Goal: Information Seeking & Learning: Learn about a topic

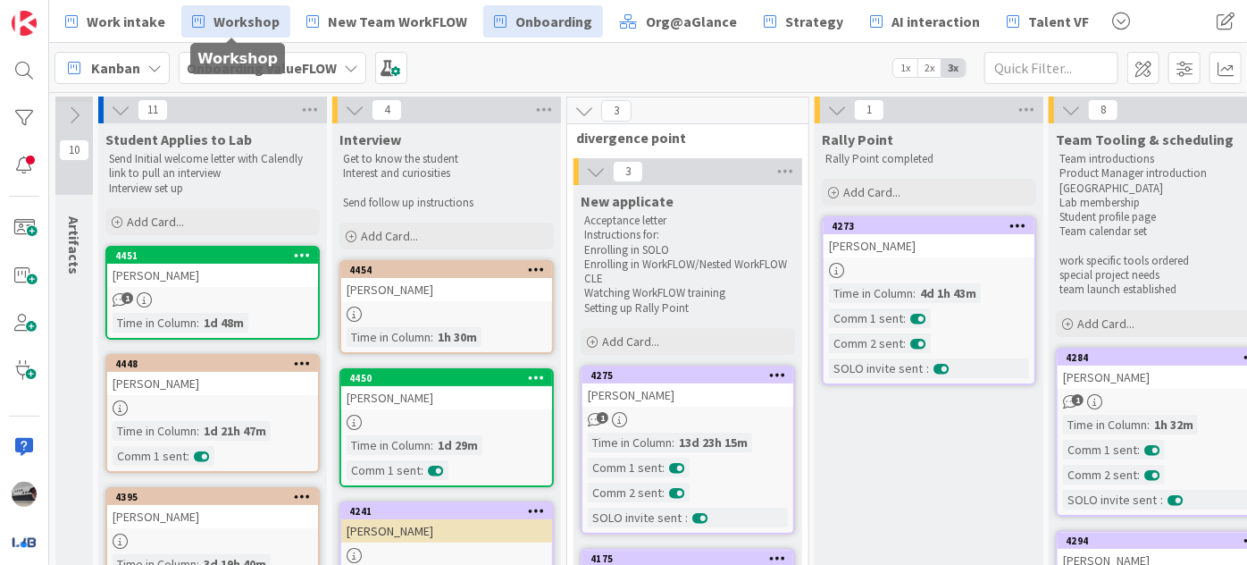
click at [239, 16] on span "Workshop" at bounding box center [246, 21] width 66 height 21
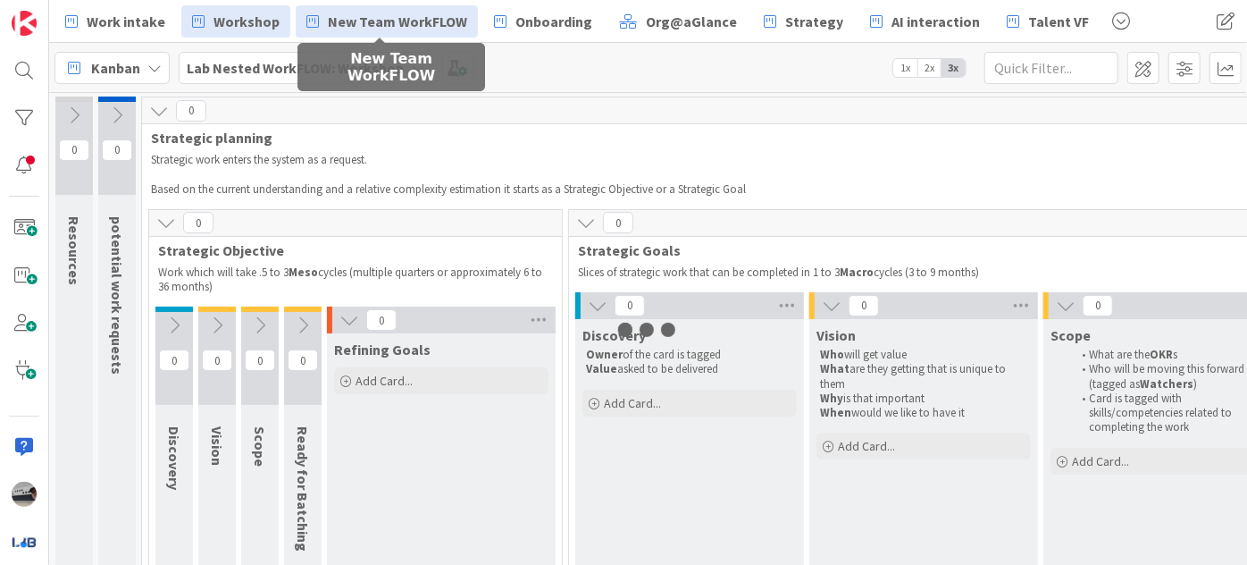
click at [385, 16] on span "New Team WorkFLOW" at bounding box center [397, 21] width 139 height 21
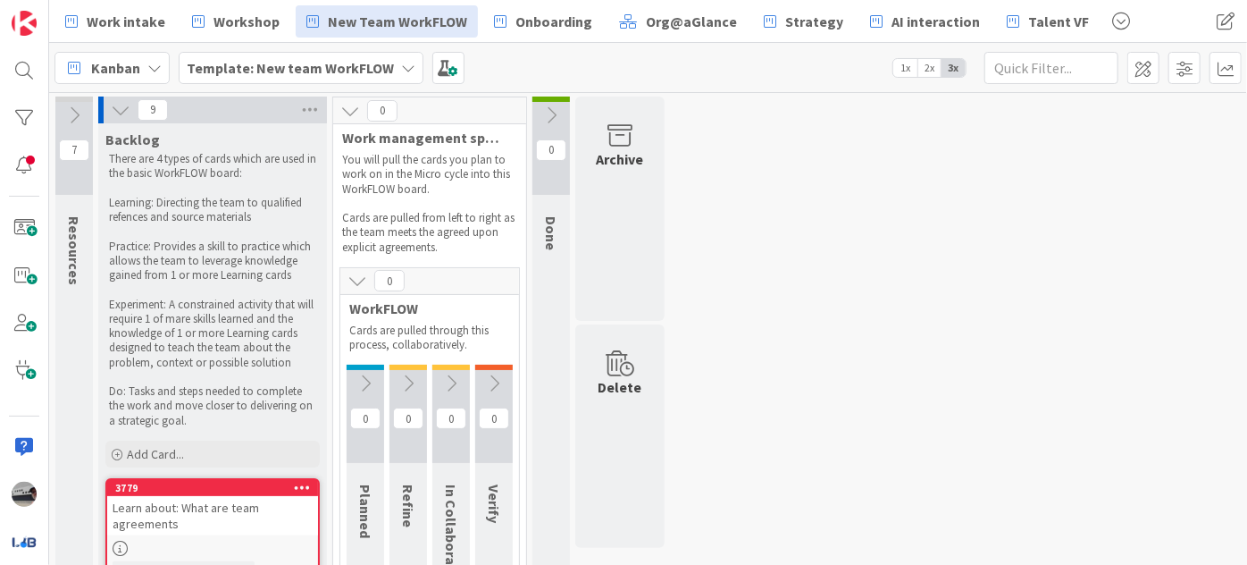
click at [71, 118] on icon at bounding box center [74, 115] width 20 height 20
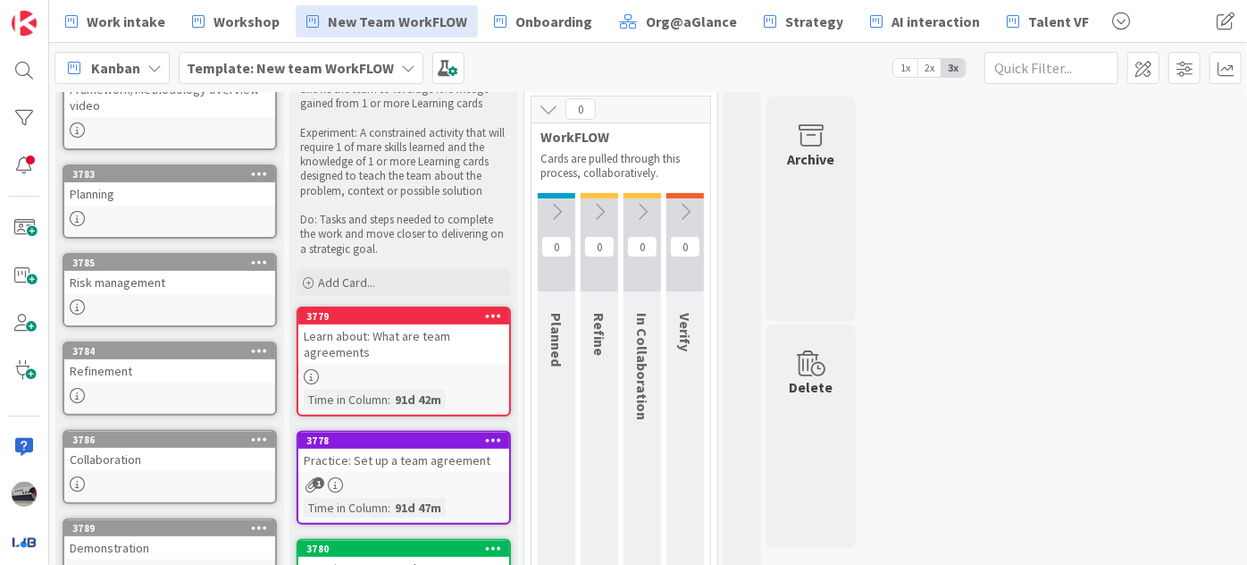
scroll to position [162, 0]
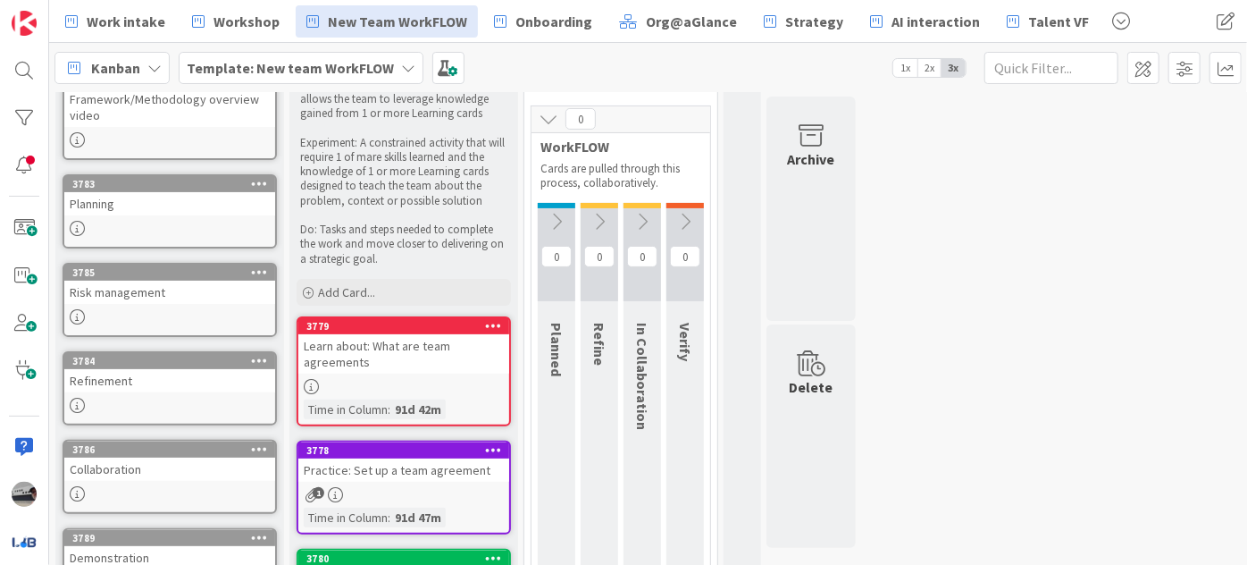
click at [556, 218] on icon at bounding box center [557, 222] width 20 height 20
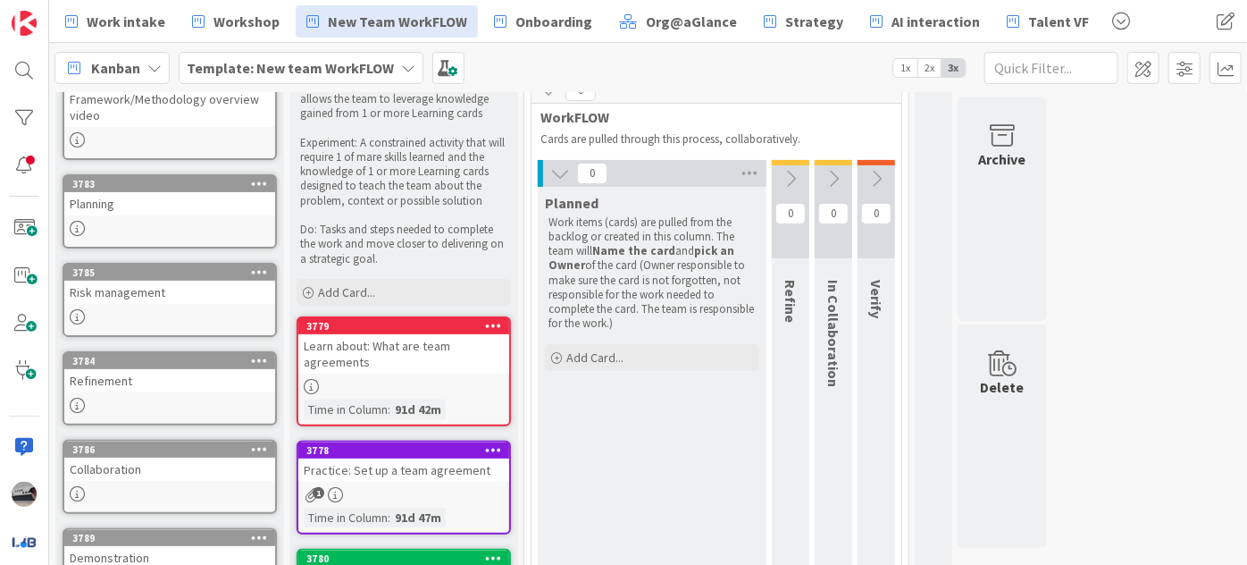
click at [797, 178] on icon at bounding box center [791, 179] width 20 height 20
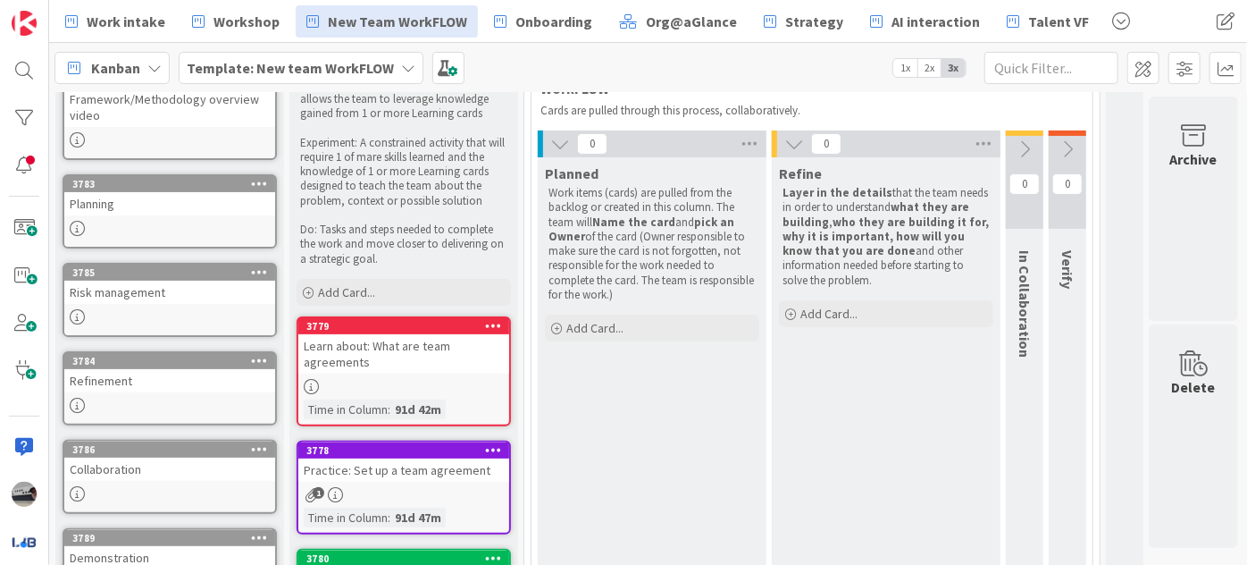
click at [1024, 147] on icon at bounding box center [1025, 149] width 20 height 20
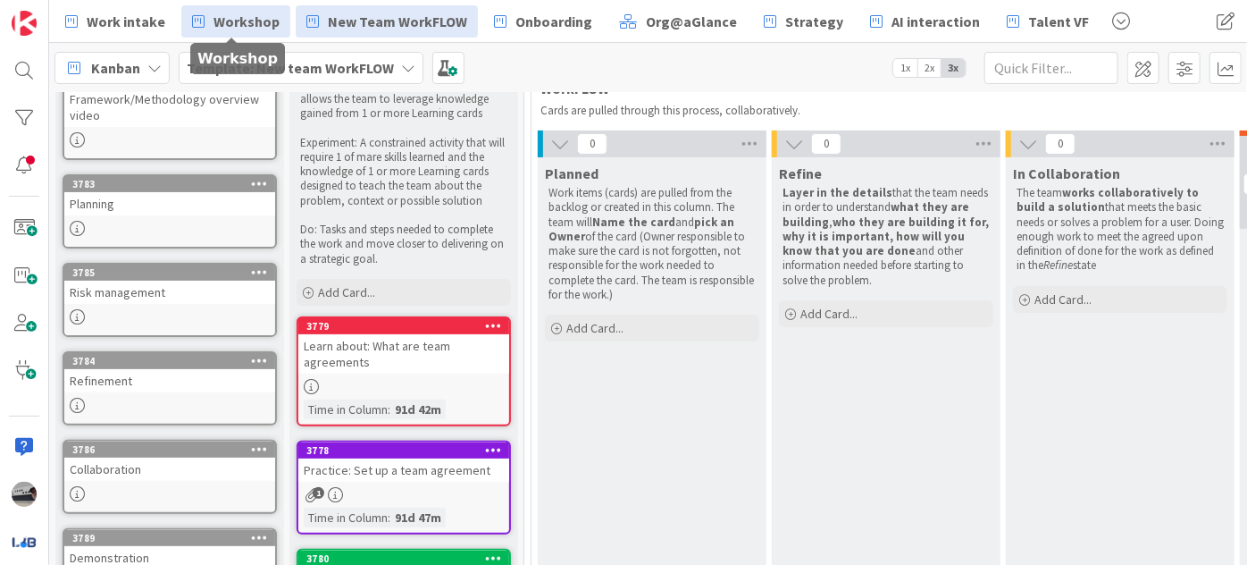
click at [220, 21] on span "Workshop" at bounding box center [246, 21] width 66 height 21
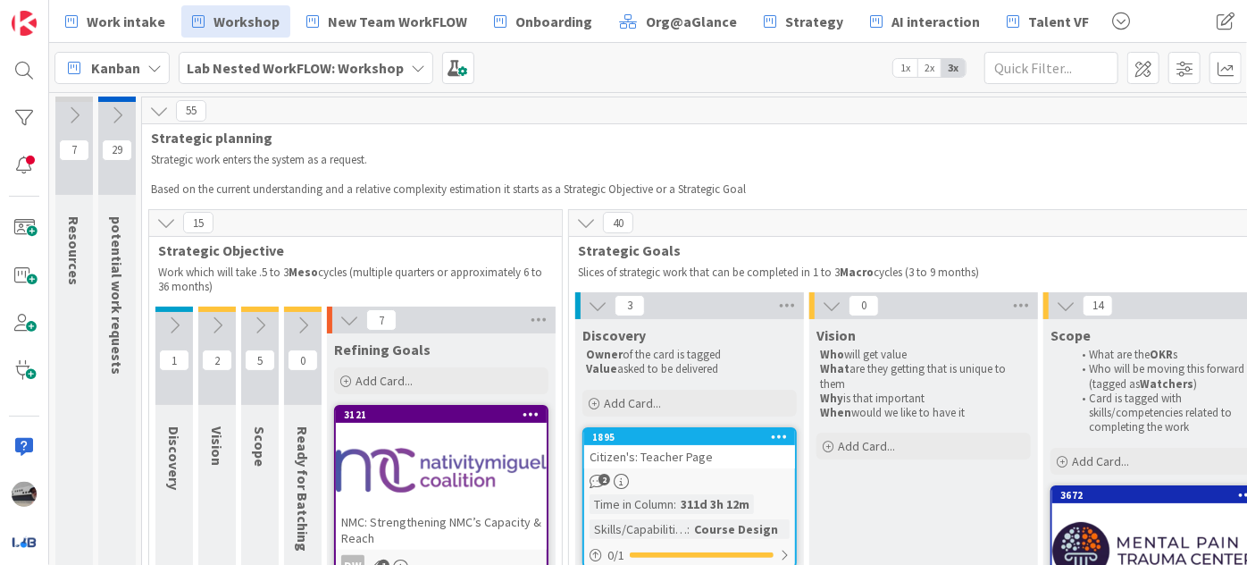
click at [344, 319] on icon at bounding box center [349, 320] width 20 height 20
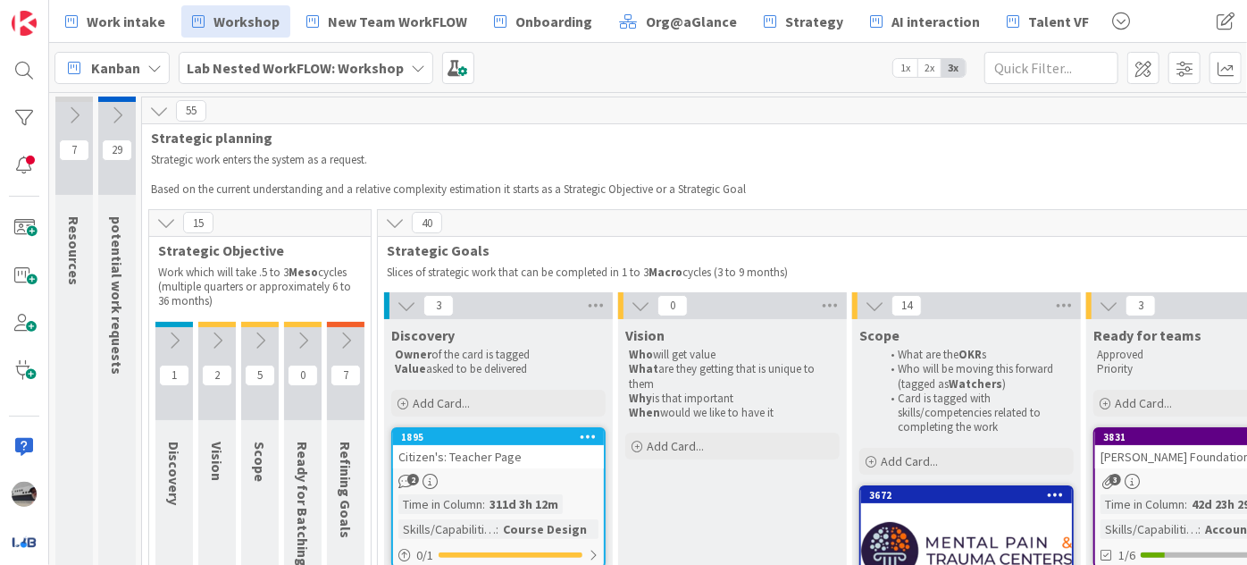
click at [404, 300] on icon at bounding box center [407, 306] width 20 height 20
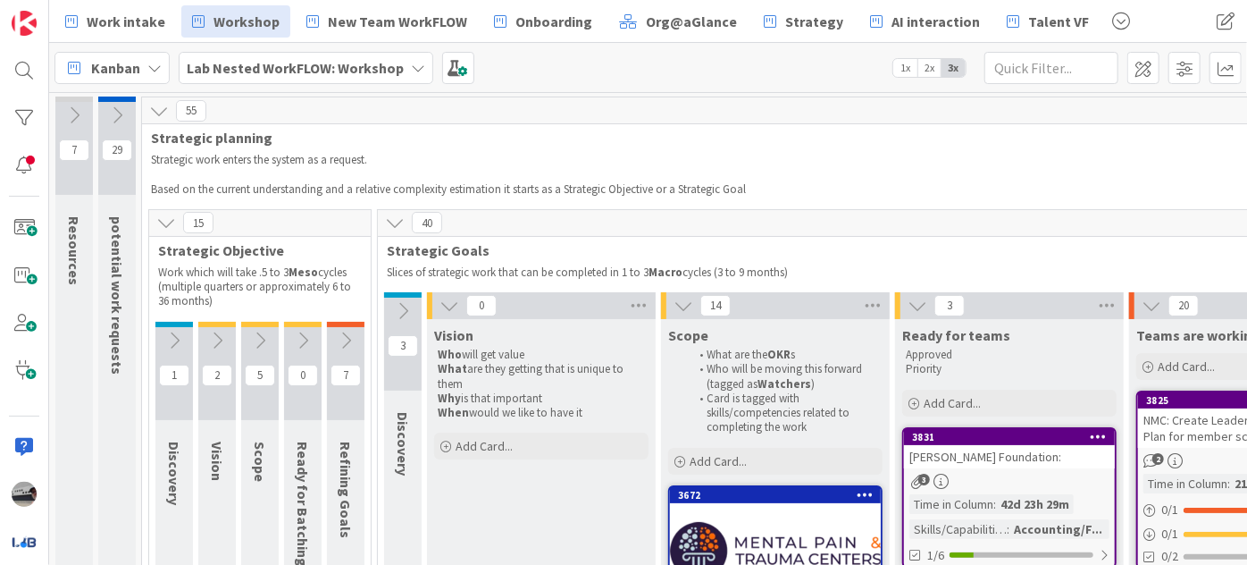
click at [439, 302] on icon at bounding box center [449, 306] width 20 height 20
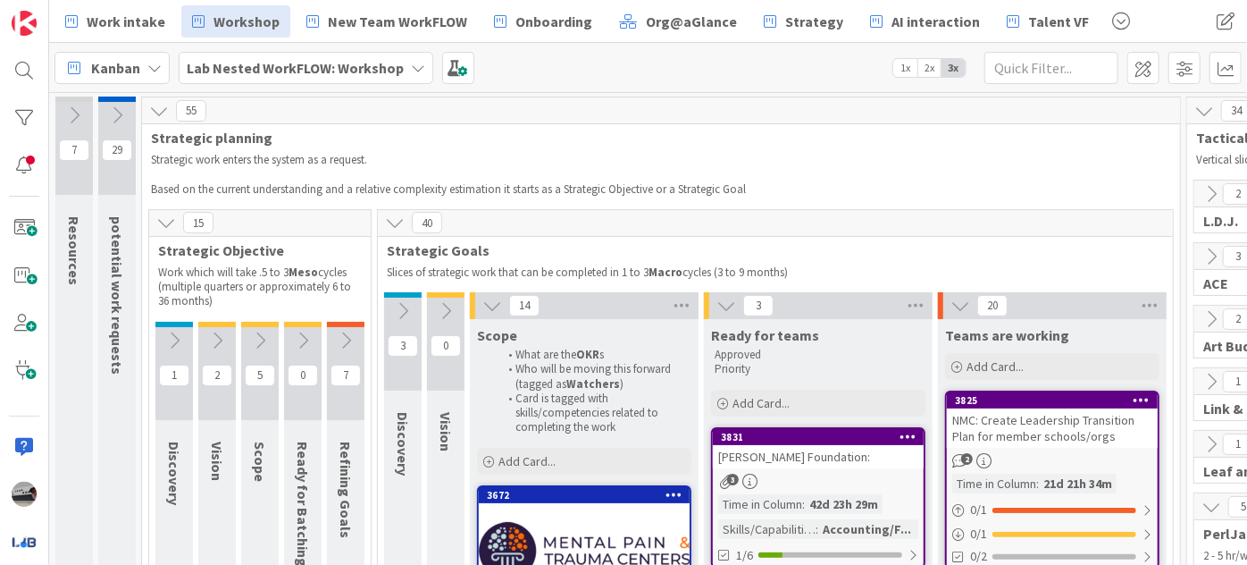
click at [478, 301] on div "14" at bounding box center [584, 305] width 229 height 27
click at [495, 306] on icon at bounding box center [492, 306] width 20 height 20
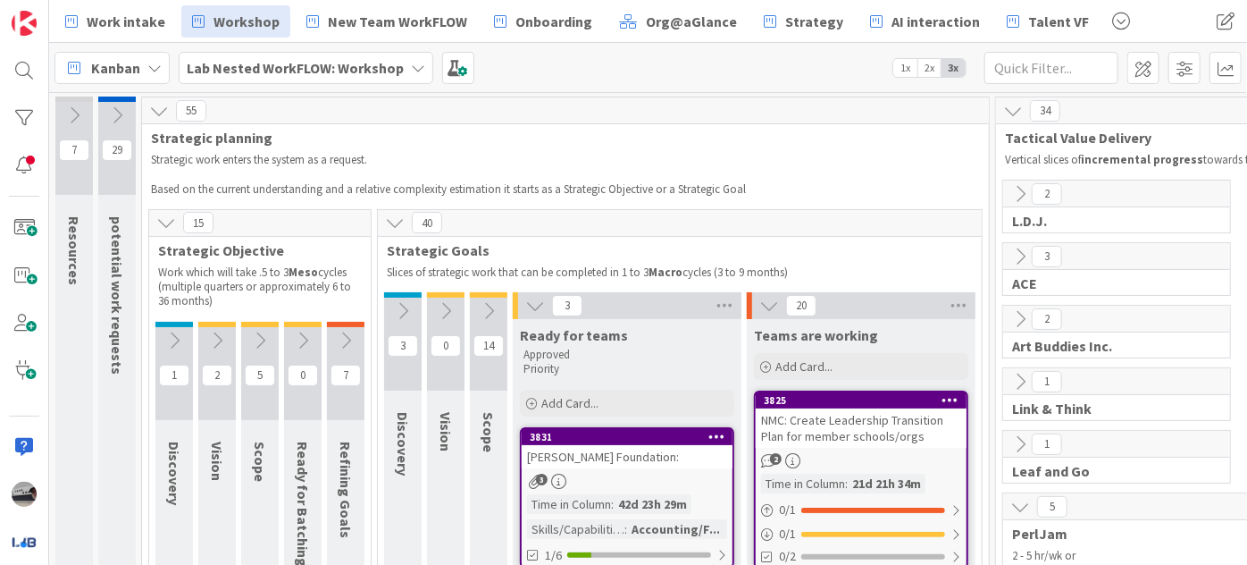
click at [525, 305] on icon at bounding box center [535, 306] width 20 height 20
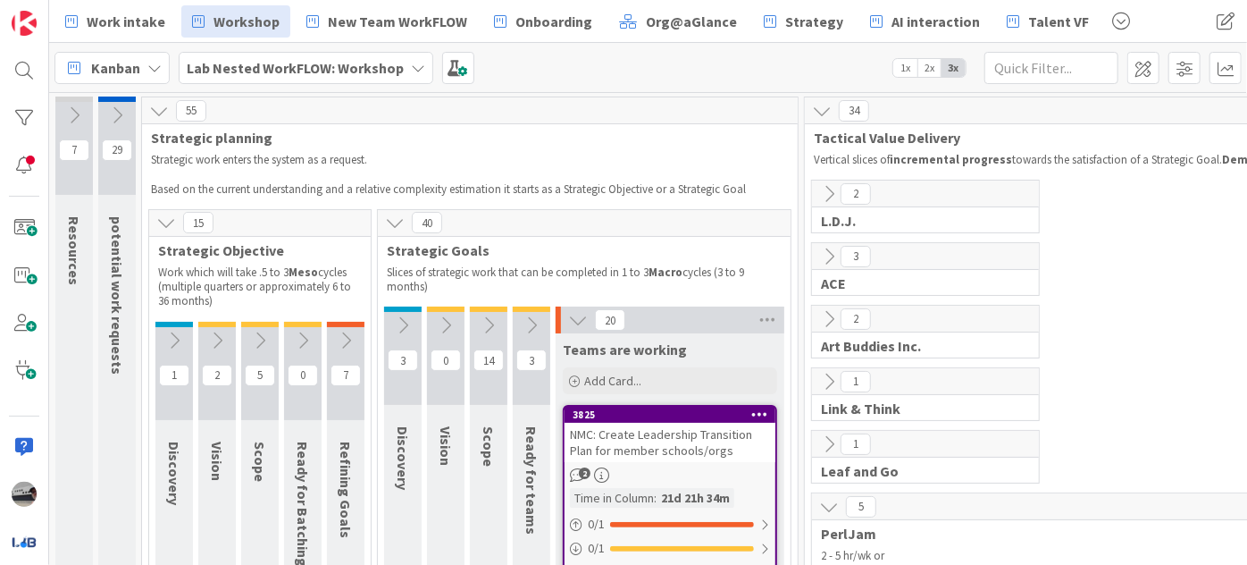
click at [570, 317] on icon at bounding box center [578, 320] width 20 height 20
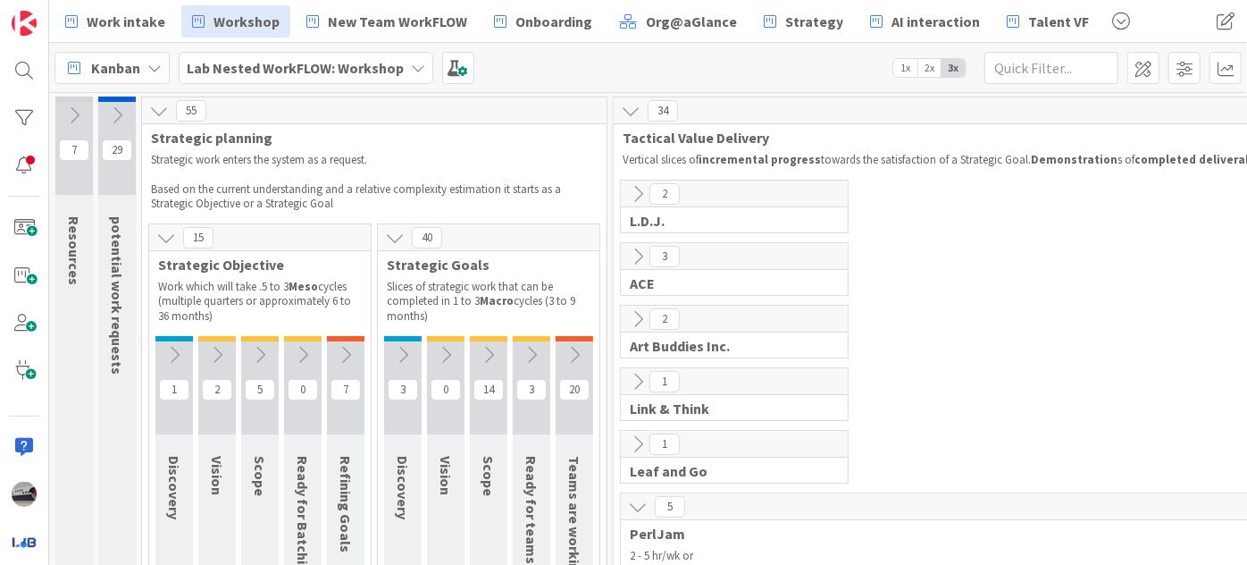
click at [636, 503] on icon at bounding box center [638, 507] width 20 height 20
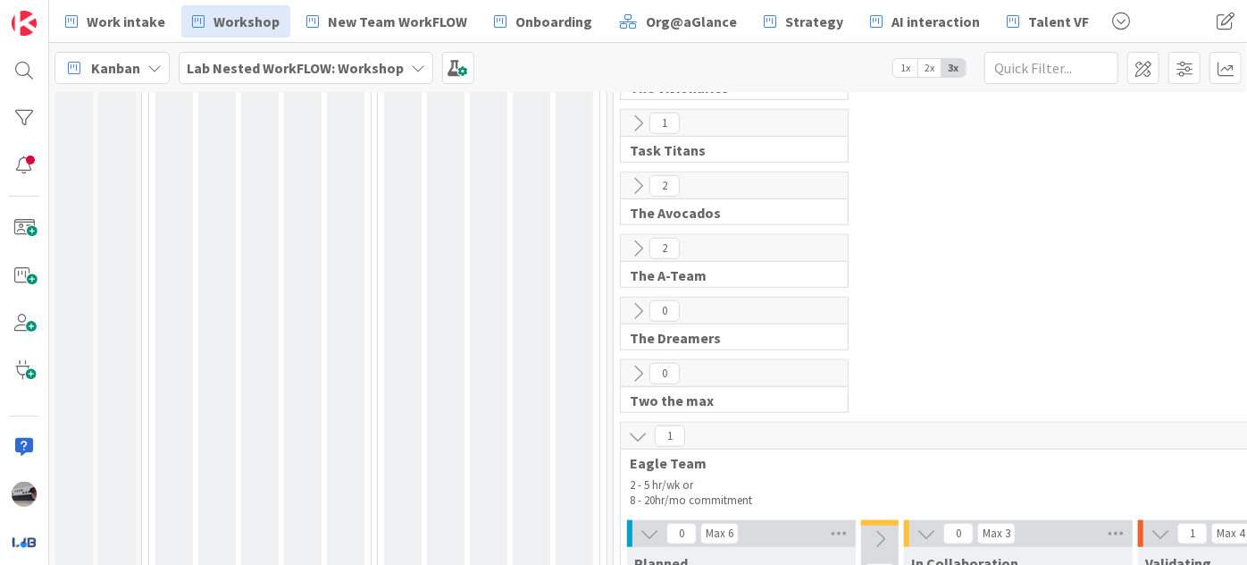
scroll to position [649, 0]
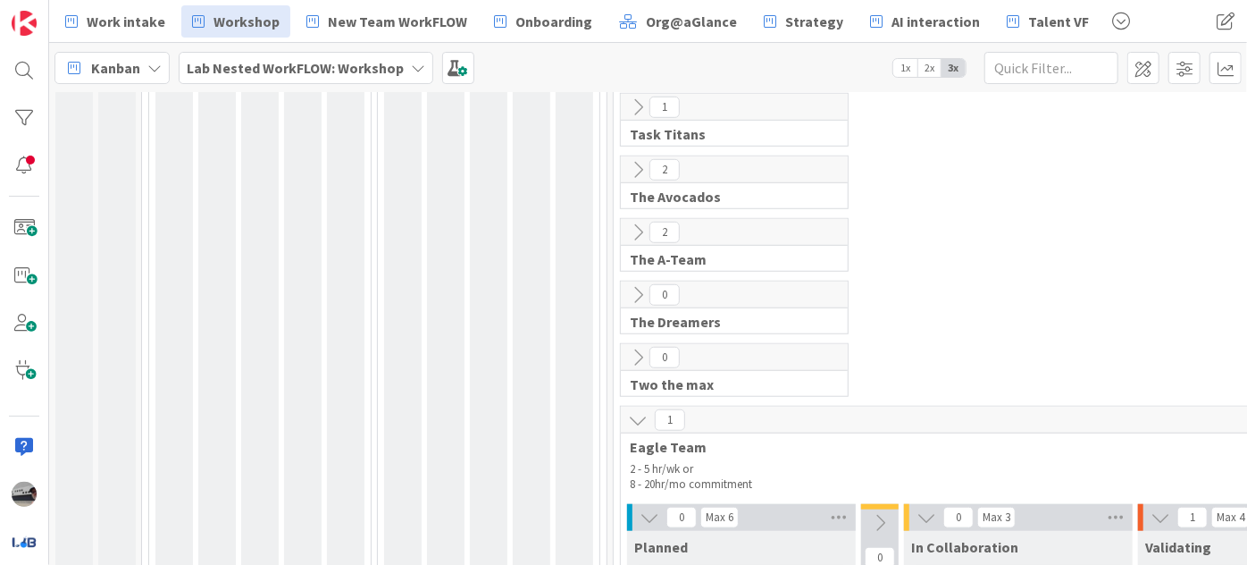
click at [636, 410] on icon at bounding box center [638, 420] width 20 height 20
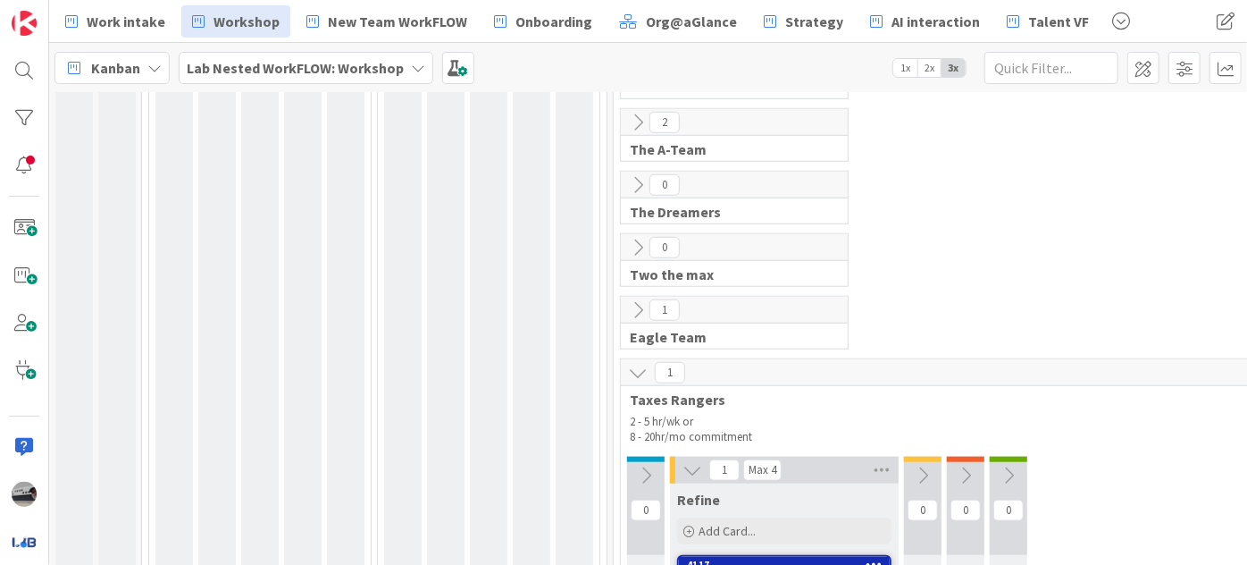
scroll to position [893, 0]
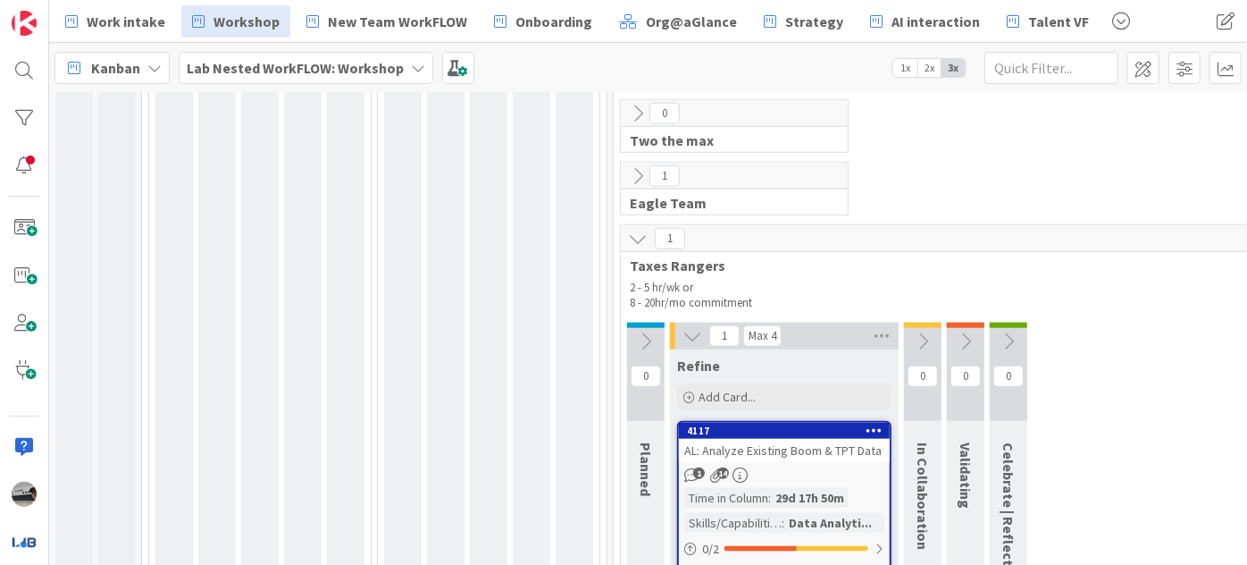
click at [638, 230] on icon at bounding box center [638, 239] width 20 height 20
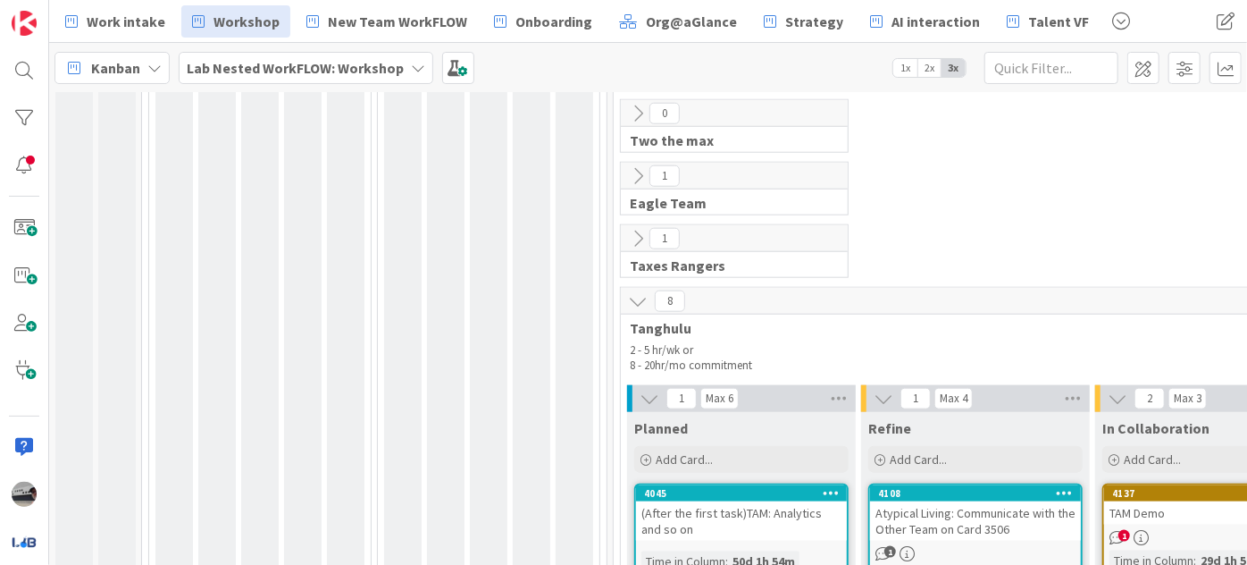
click at [639, 292] on icon at bounding box center [638, 301] width 20 height 20
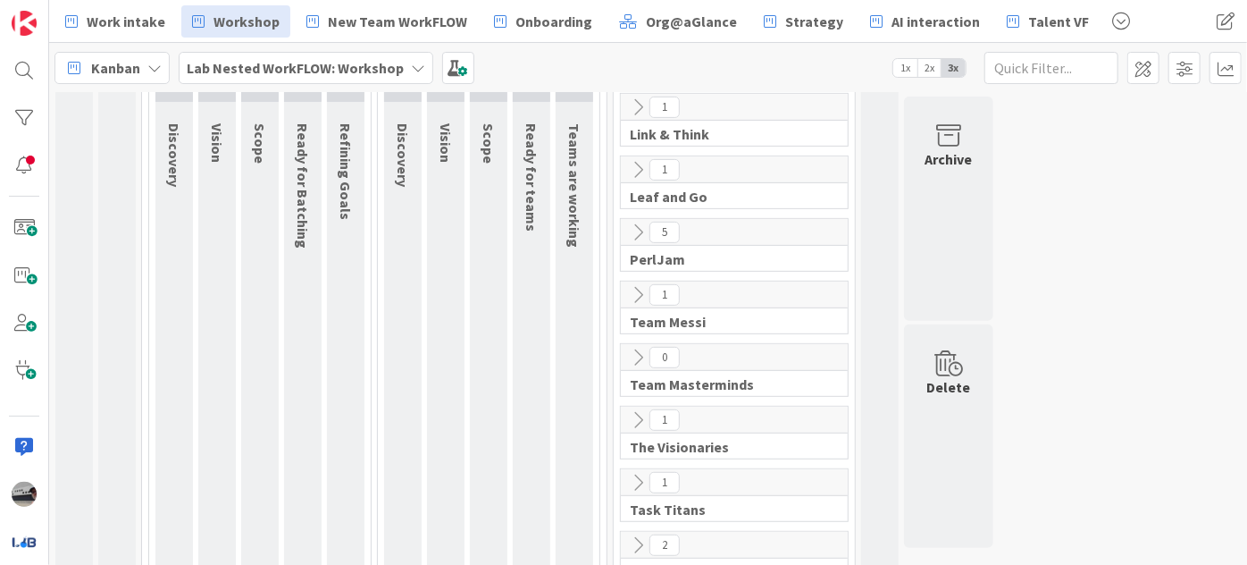
scroll to position [149, 0]
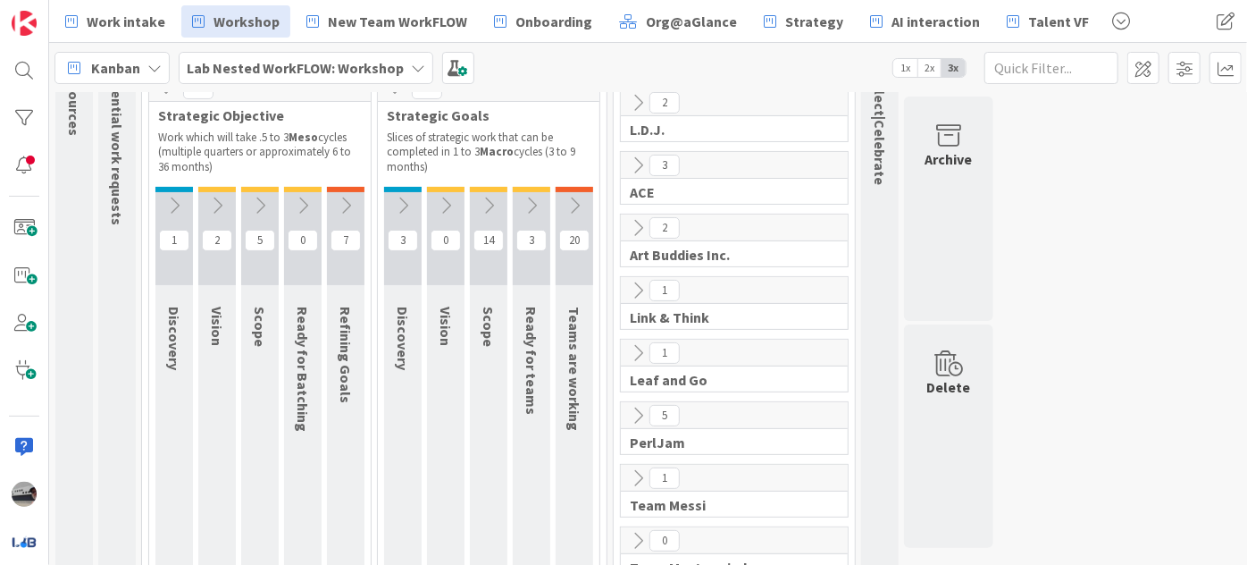
click at [574, 199] on icon at bounding box center [575, 206] width 20 height 20
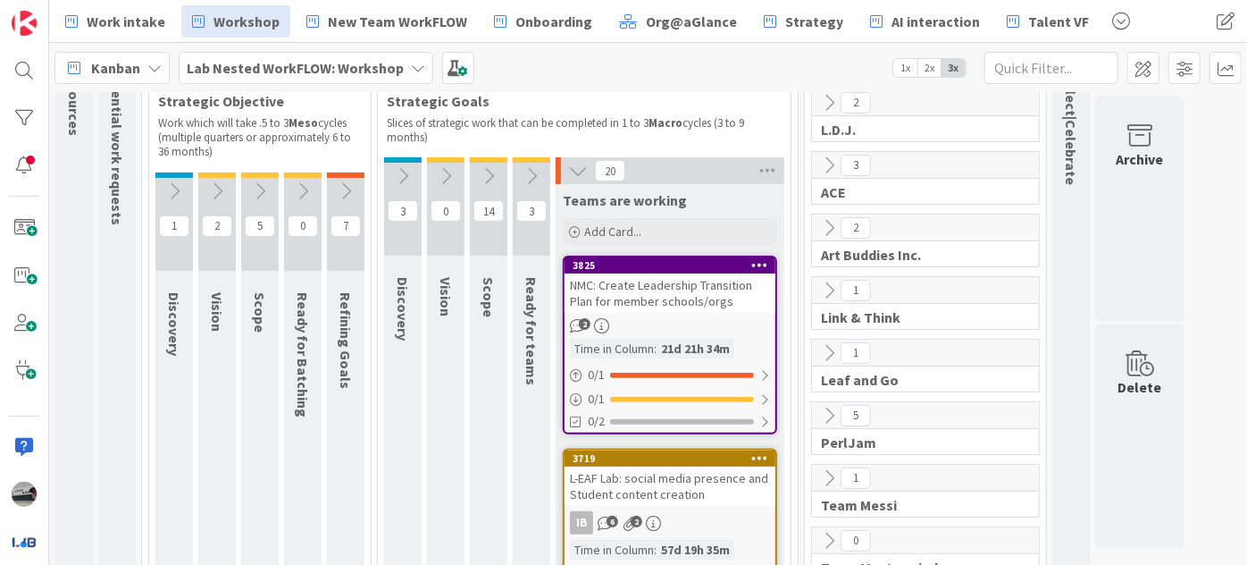
click at [529, 171] on icon at bounding box center [532, 176] width 20 height 20
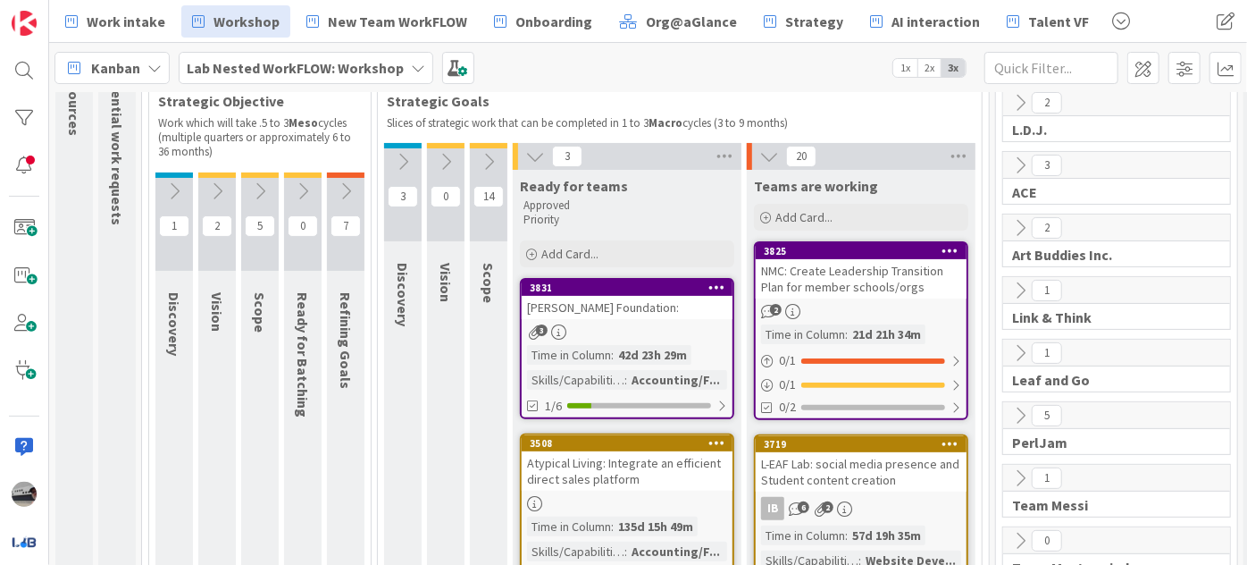
click at [342, 182] on icon at bounding box center [346, 191] width 20 height 20
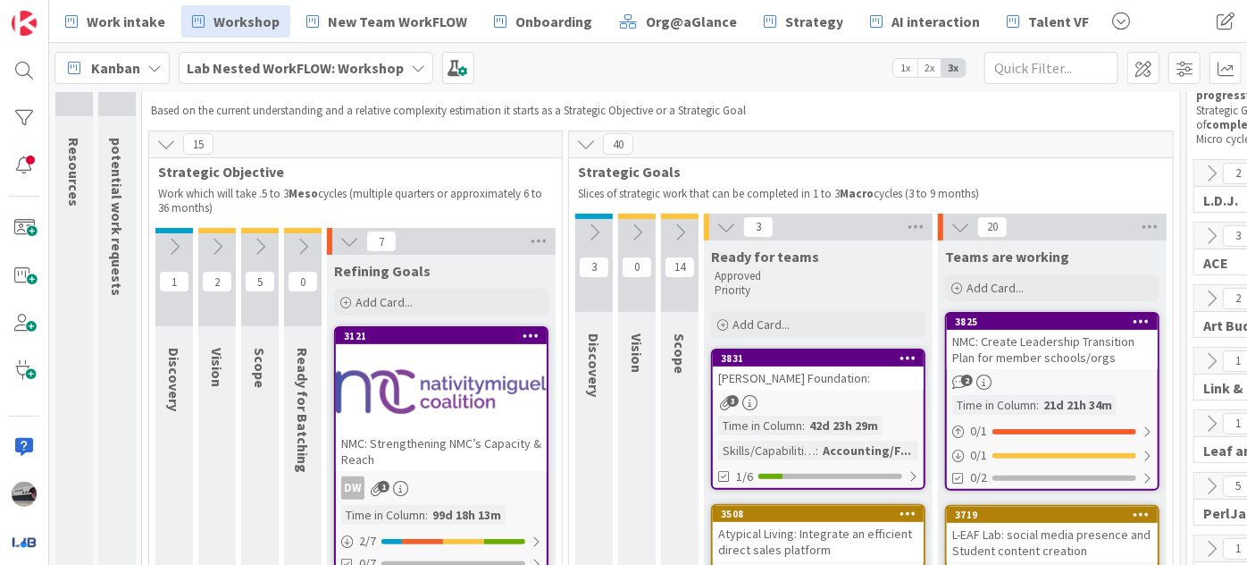
scroll to position [0, 0]
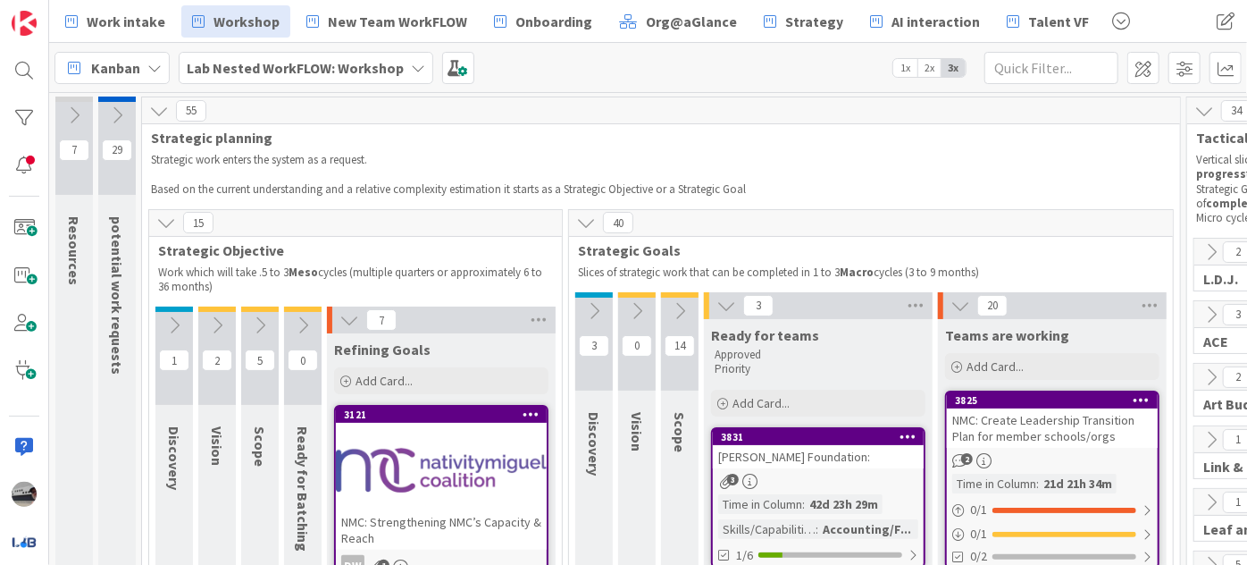
click at [397, 69] on div "Lab Nested WorkFLOW: Workshop" at bounding box center [306, 68] width 255 height 32
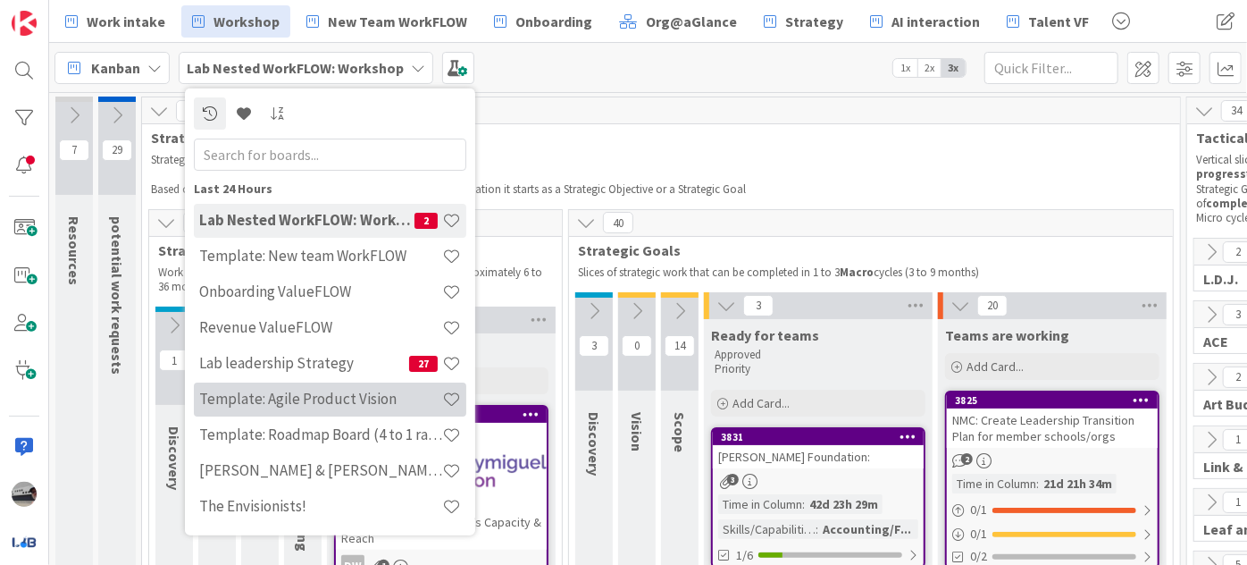
click at [330, 405] on h4 "Template: Agile Product Vision" at bounding box center [320, 398] width 243 height 18
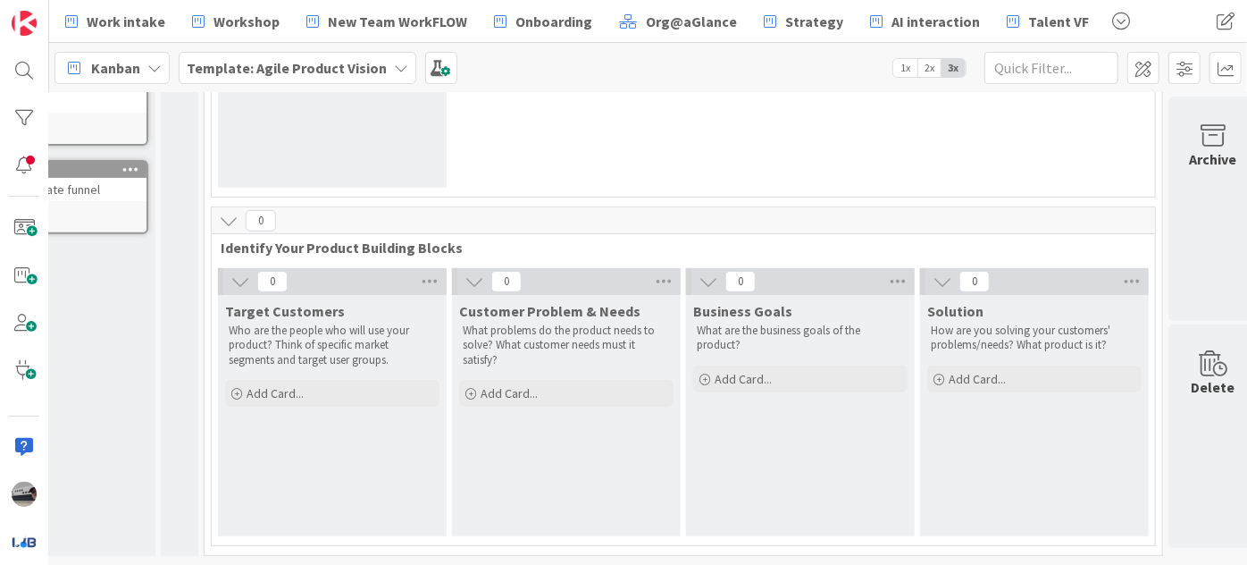
scroll to position [310, 156]
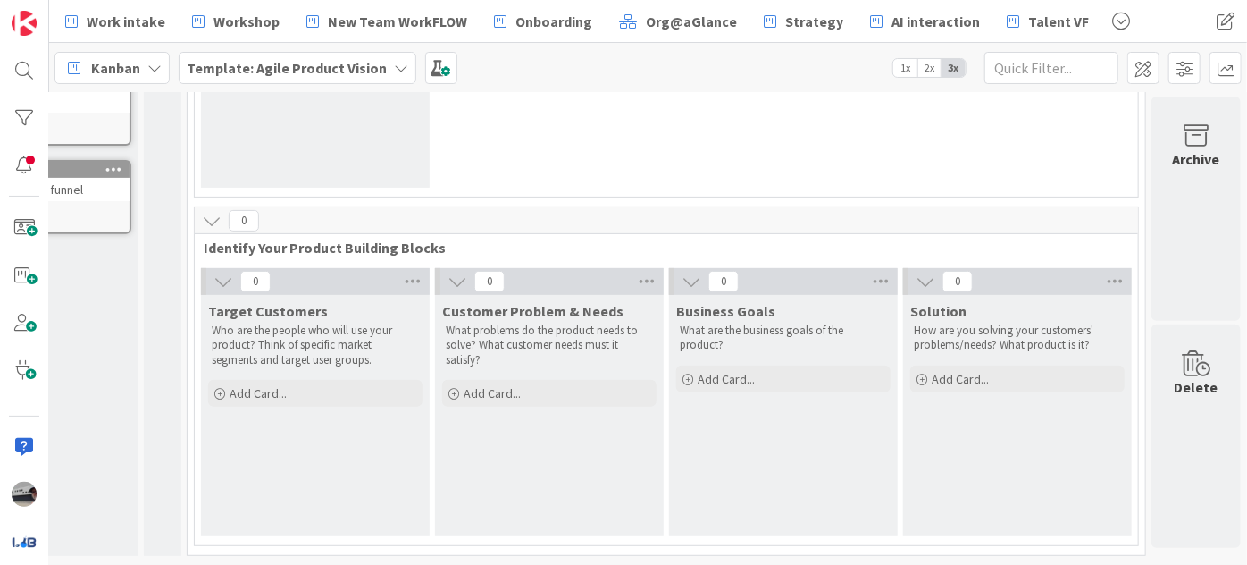
click at [282, 71] on b "Template: Agile Product Vision" at bounding box center [287, 68] width 200 height 18
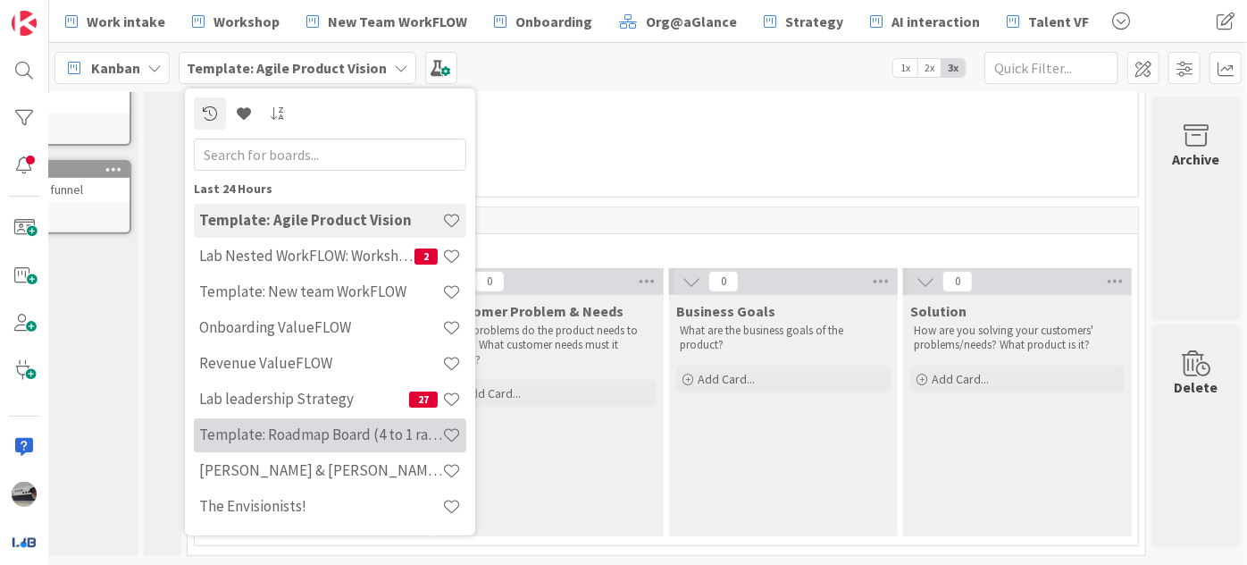
click at [349, 436] on h4 "Template: Roadmap Board (4 to 1 ratio or Annual/Quarterly view)" at bounding box center [320, 434] width 243 height 18
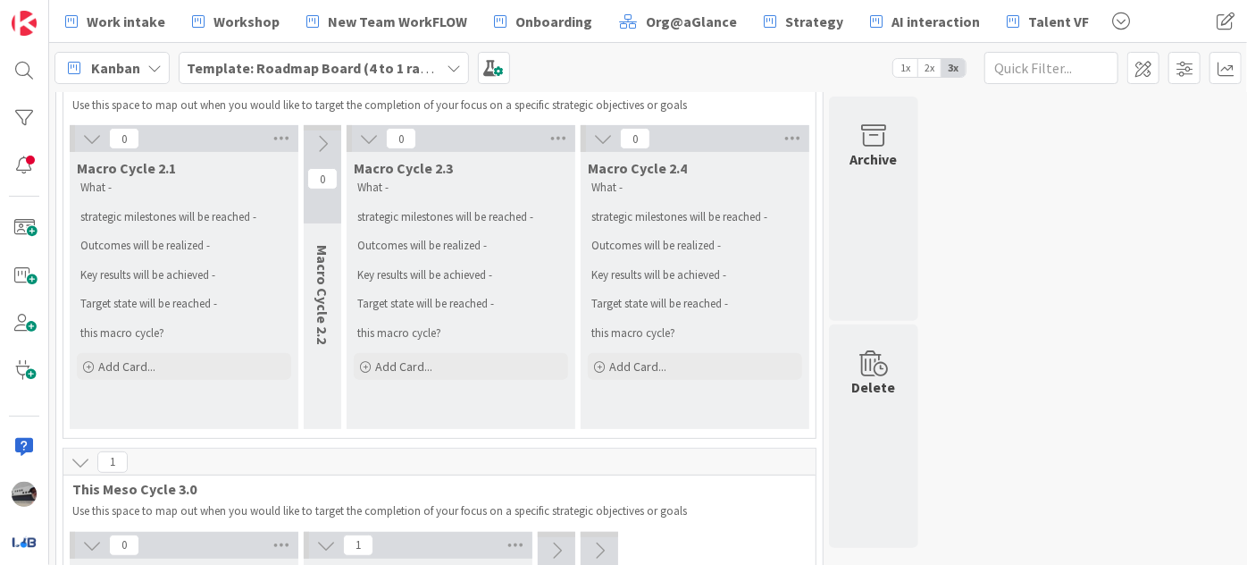
scroll to position [243, 0]
click at [213, 13] on span "Workshop" at bounding box center [246, 21] width 66 height 21
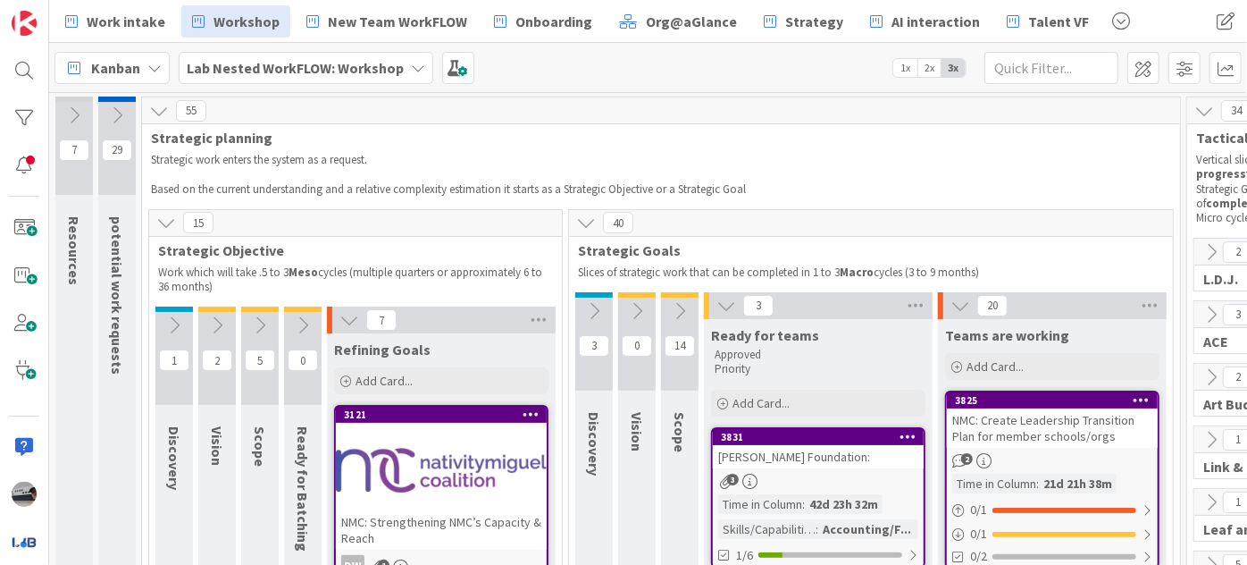
click at [371, 66] on b "Lab Nested WorkFLOW: Workshop" at bounding box center [295, 68] width 217 height 18
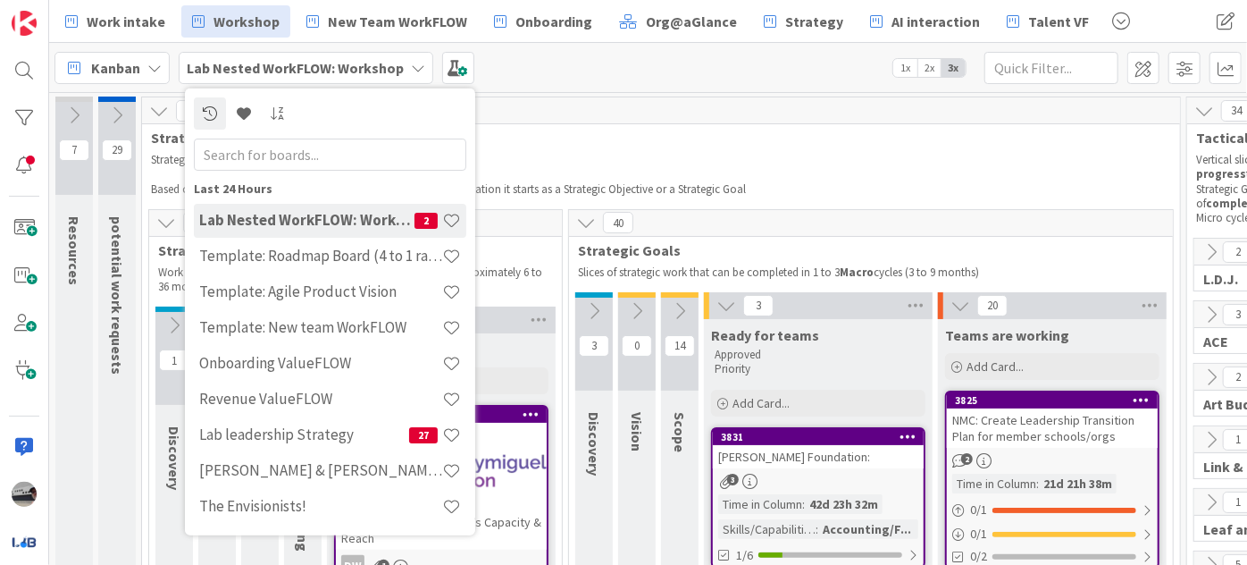
click at [615, 129] on span "Strategic planning" at bounding box center [654, 138] width 1007 height 18
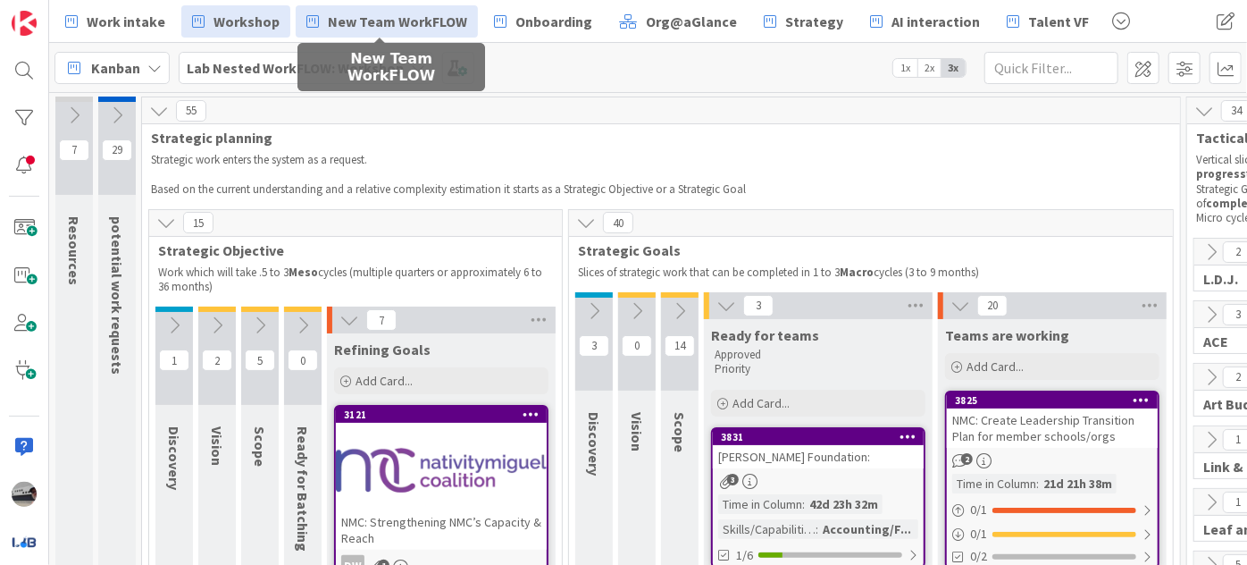
click at [393, 18] on span "New Team WorkFLOW" at bounding box center [397, 21] width 139 height 21
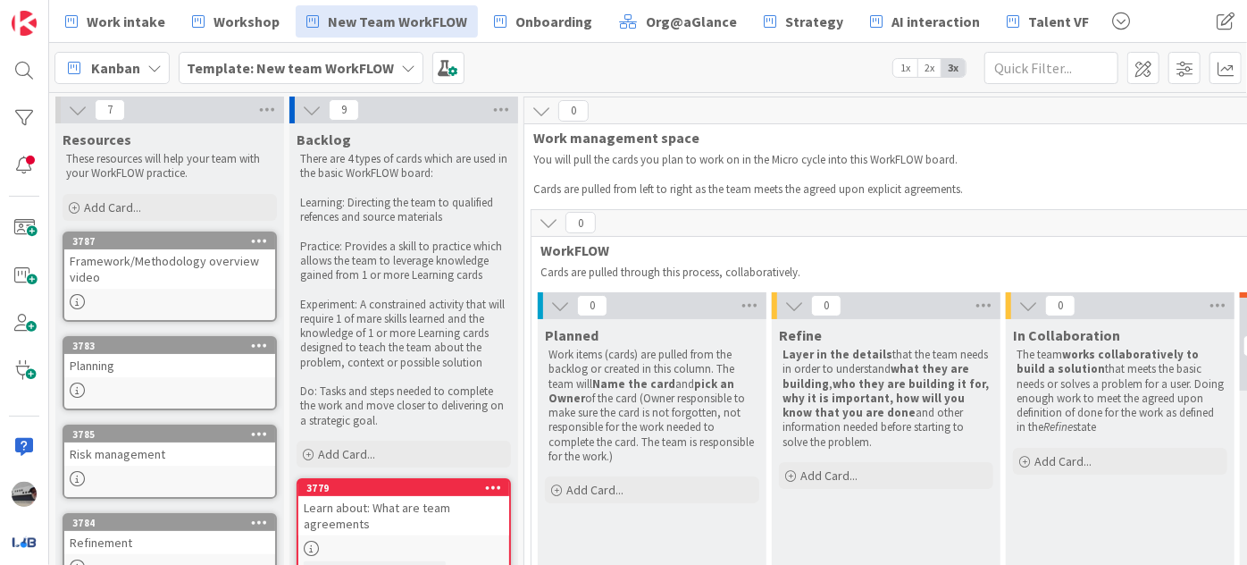
click at [564, 305] on icon at bounding box center [560, 306] width 20 height 20
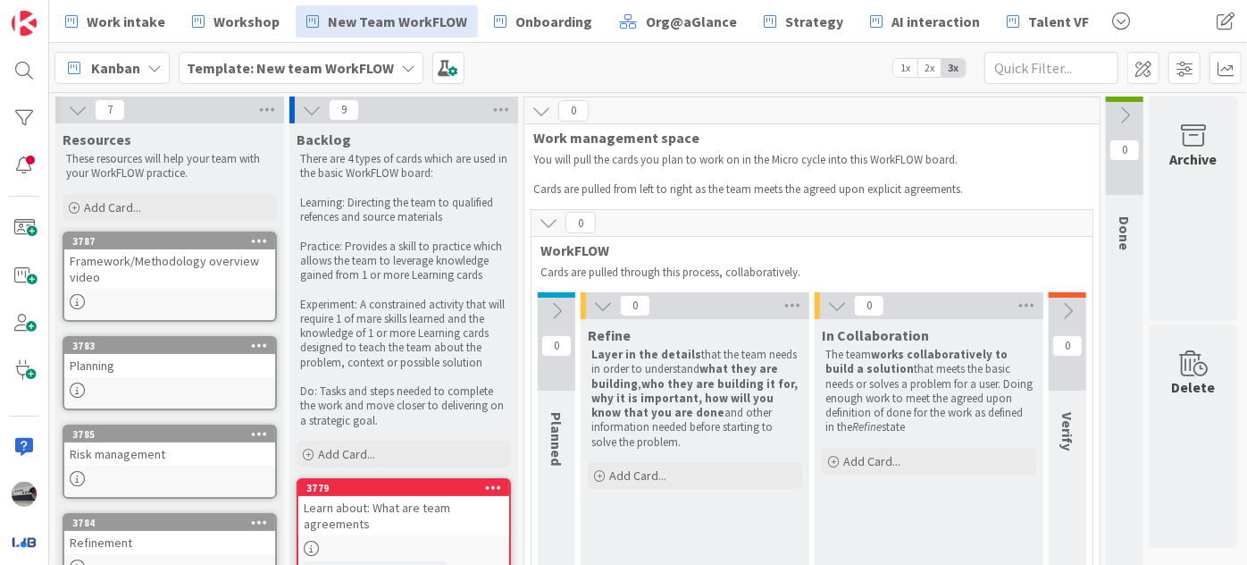
click at [605, 312] on icon at bounding box center [603, 306] width 20 height 20
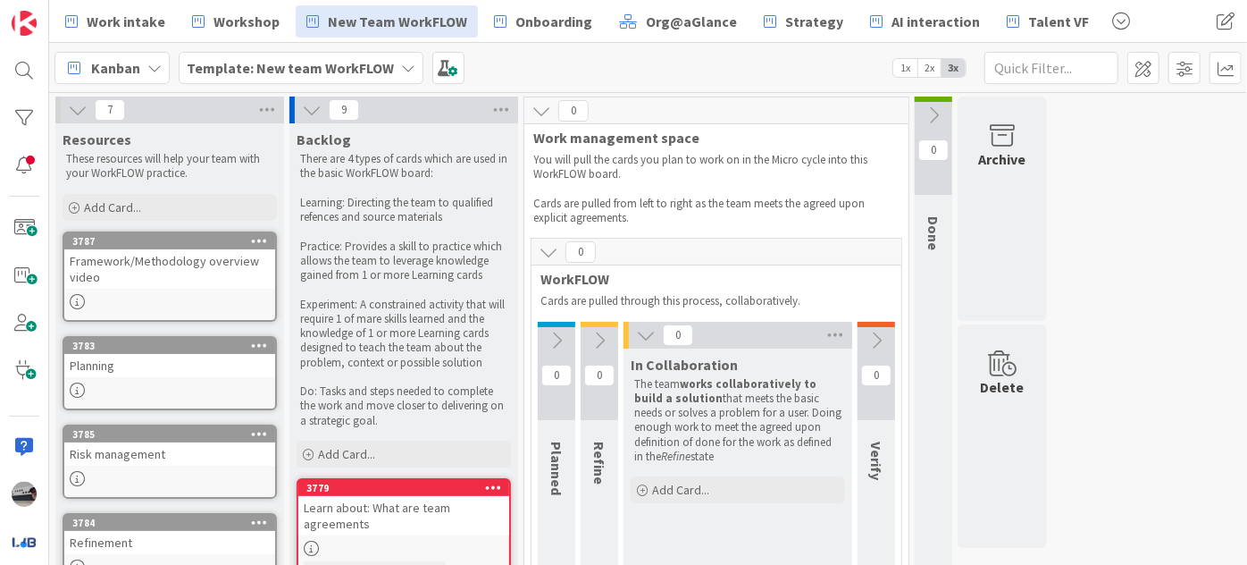
click at [640, 332] on icon at bounding box center [646, 335] width 20 height 20
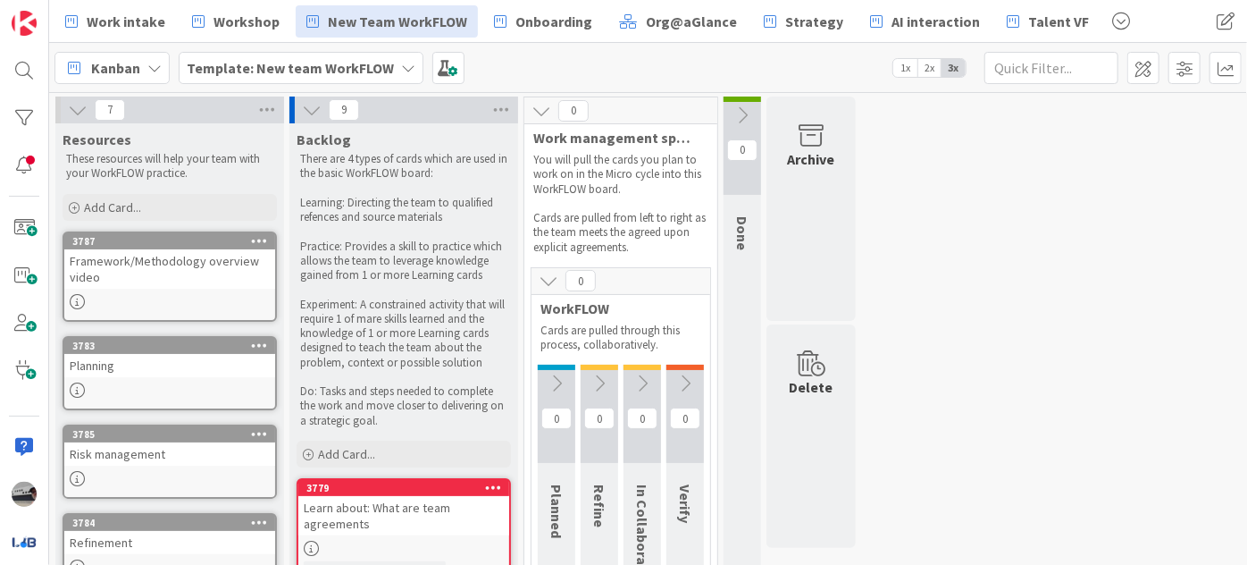
click at [323, 105] on div "9" at bounding box center [403, 109] width 229 height 27
click at [401, 66] on icon at bounding box center [408, 68] width 14 height 14
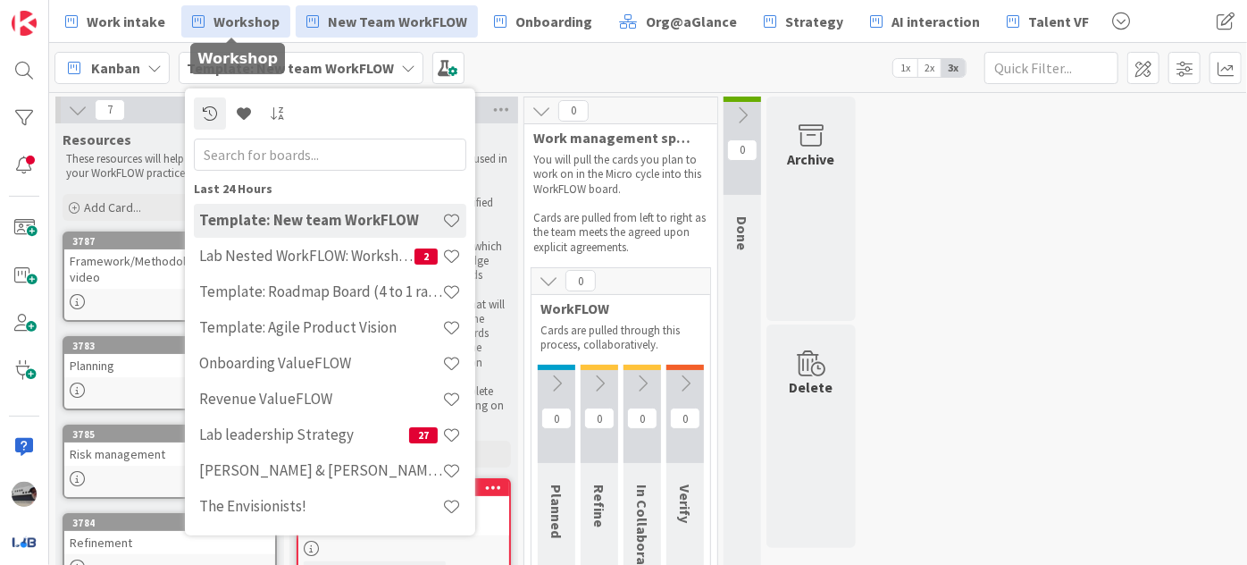
click at [259, 25] on span "Workshop" at bounding box center [246, 21] width 66 height 21
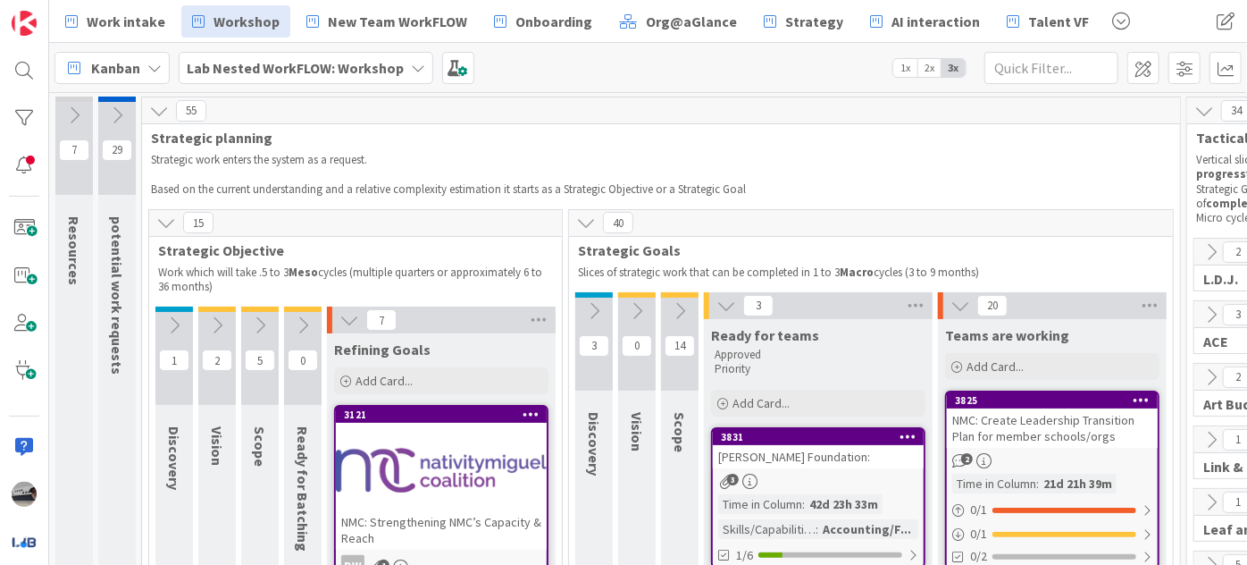
click at [343, 320] on icon at bounding box center [349, 320] width 20 height 20
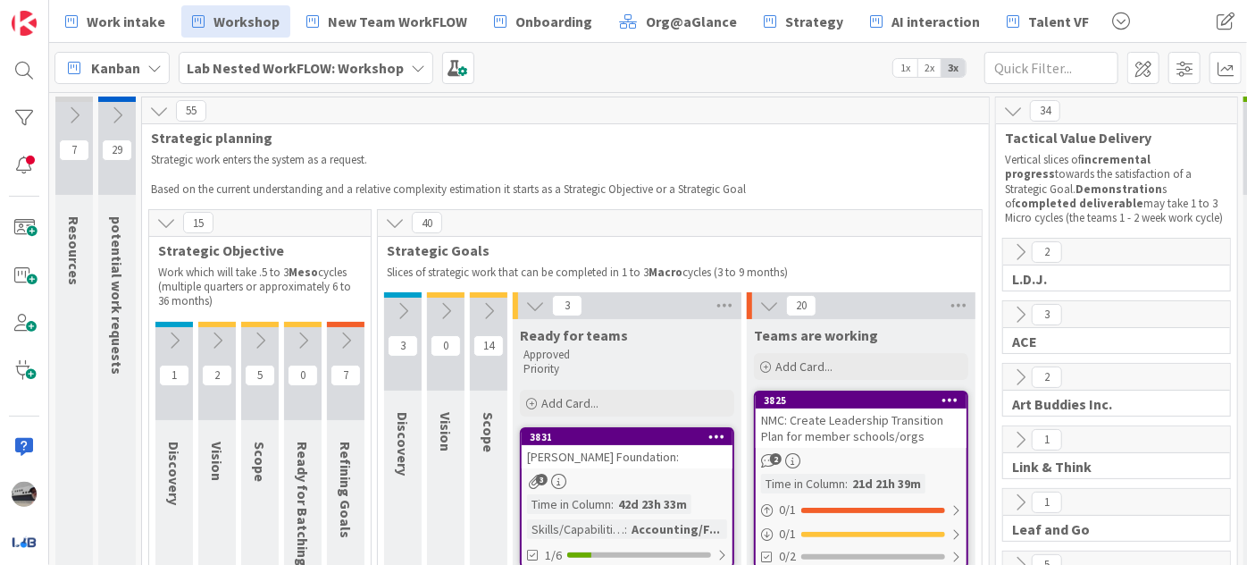
click at [525, 305] on icon at bounding box center [535, 306] width 20 height 20
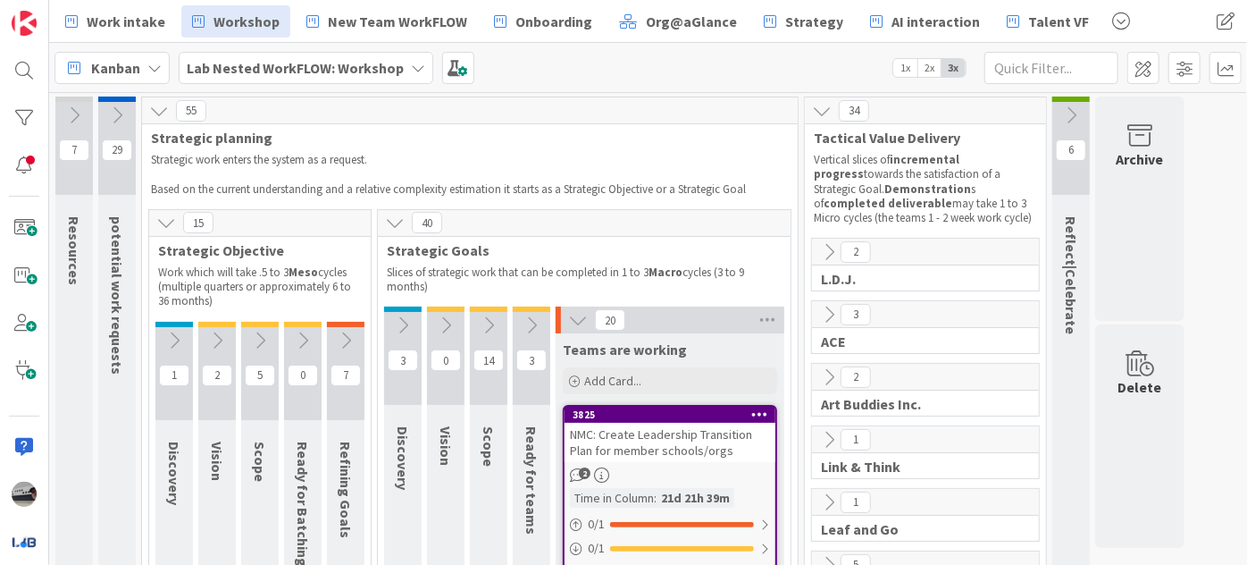
click at [580, 318] on icon at bounding box center [578, 320] width 20 height 20
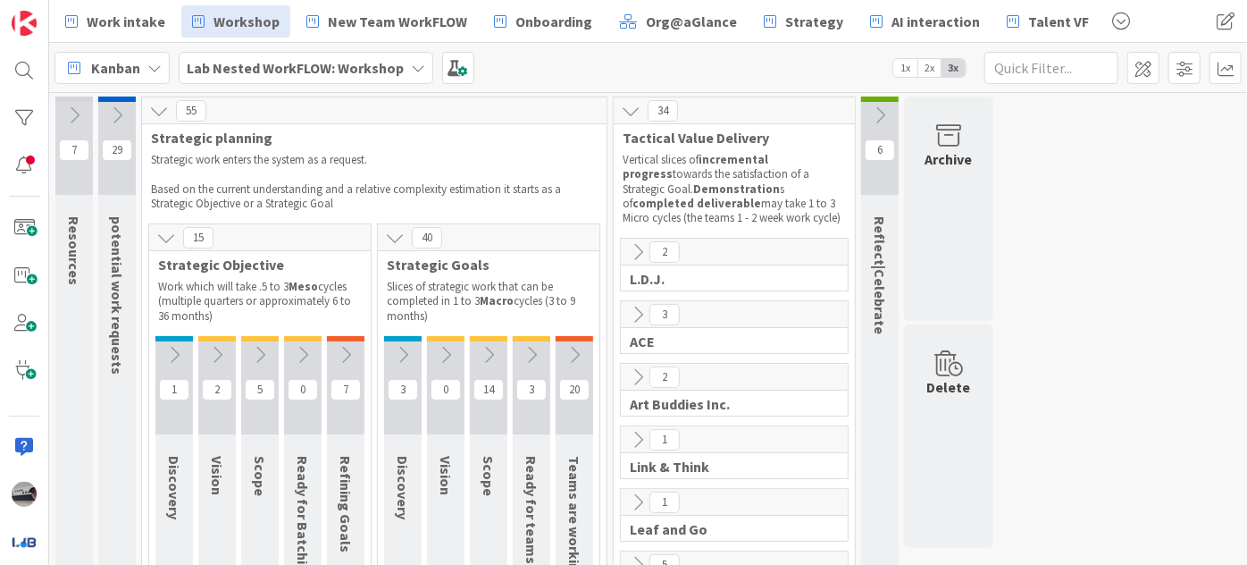
click at [411, 65] on icon at bounding box center [418, 68] width 14 height 14
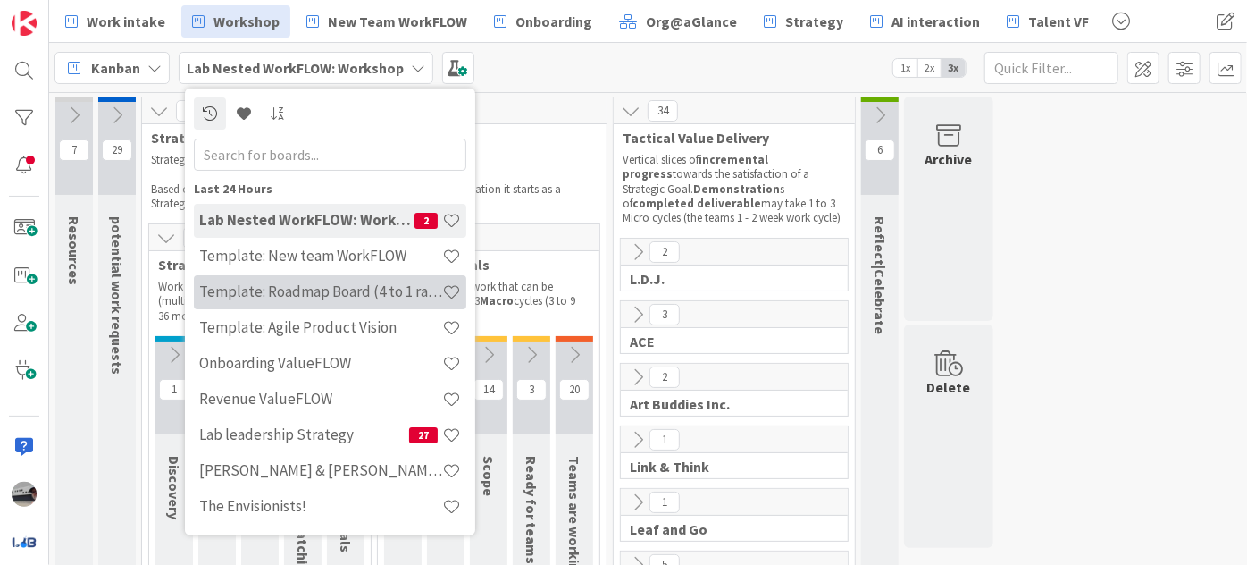
click at [347, 287] on h4 "Template: Roadmap Board (4 to 1 ratio or Annual/Quarterly view)" at bounding box center [320, 291] width 243 height 18
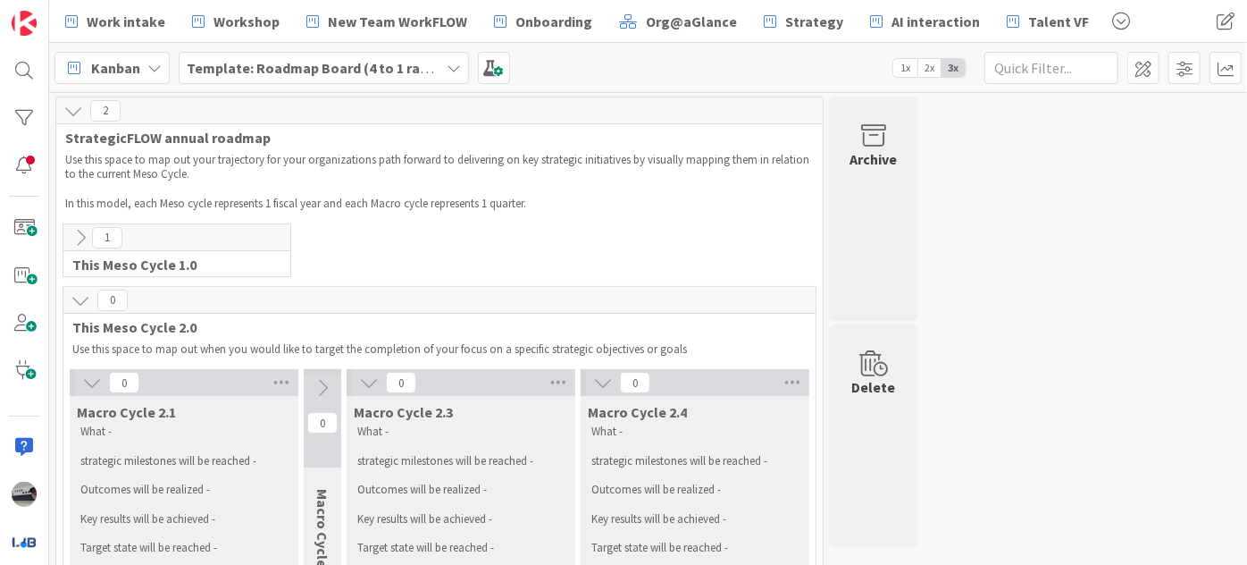
click at [405, 63] on b "Template: Roadmap Board (4 to 1 ratio or Annual/Quarterly view)" at bounding box center [397, 68] width 421 height 18
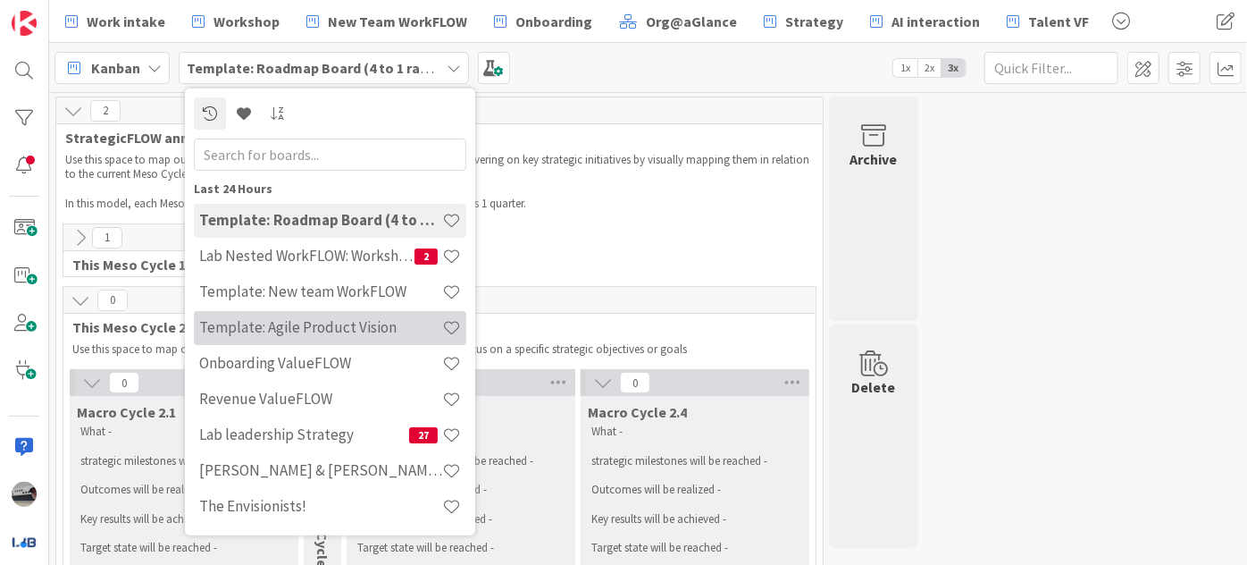
click at [372, 323] on h4 "Template: Agile Product Vision" at bounding box center [320, 327] width 243 height 18
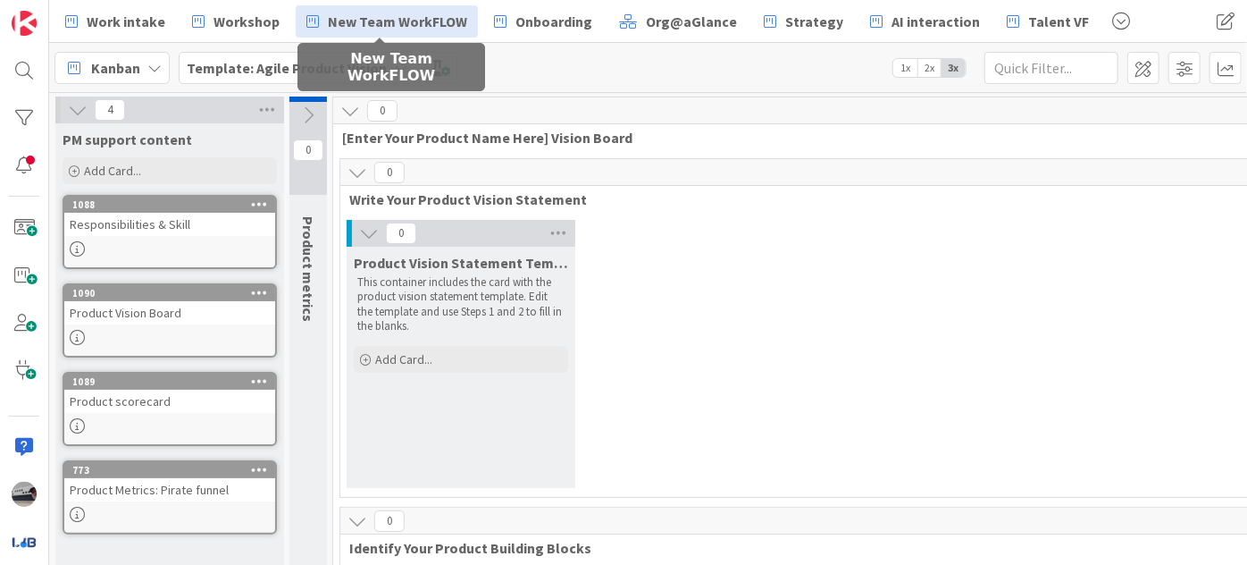
click at [420, 20] on span "New Team WorkFLOW" at bounding box center [397, 21] width 139 height 21
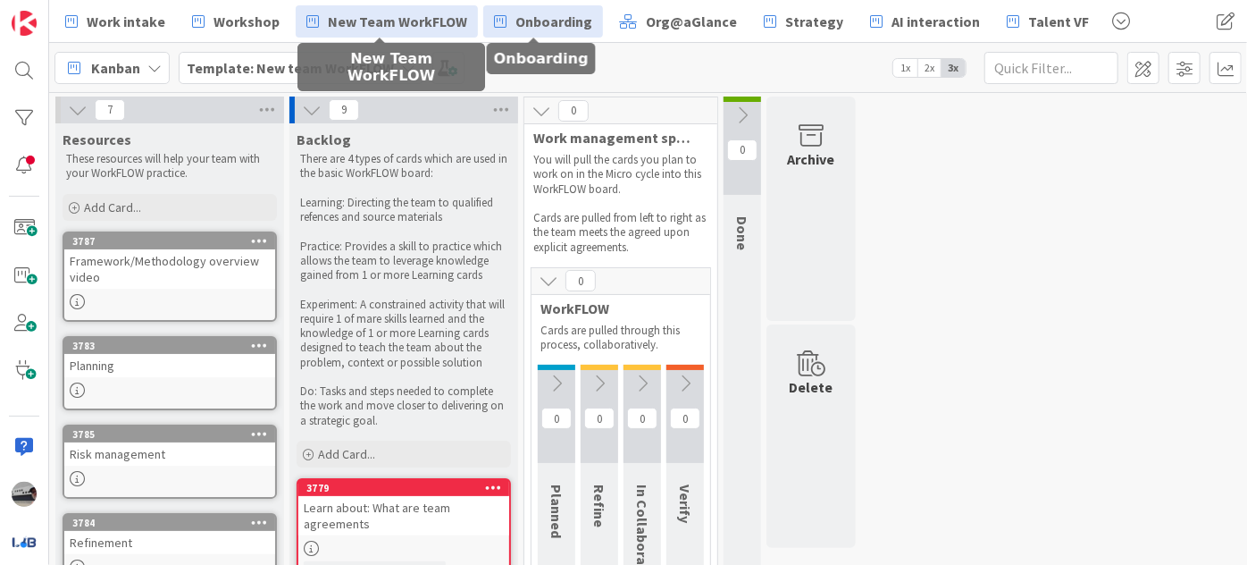
click at [519, 16] on span "Onboarding" at bounding box center [553, 21] width 77 height 21
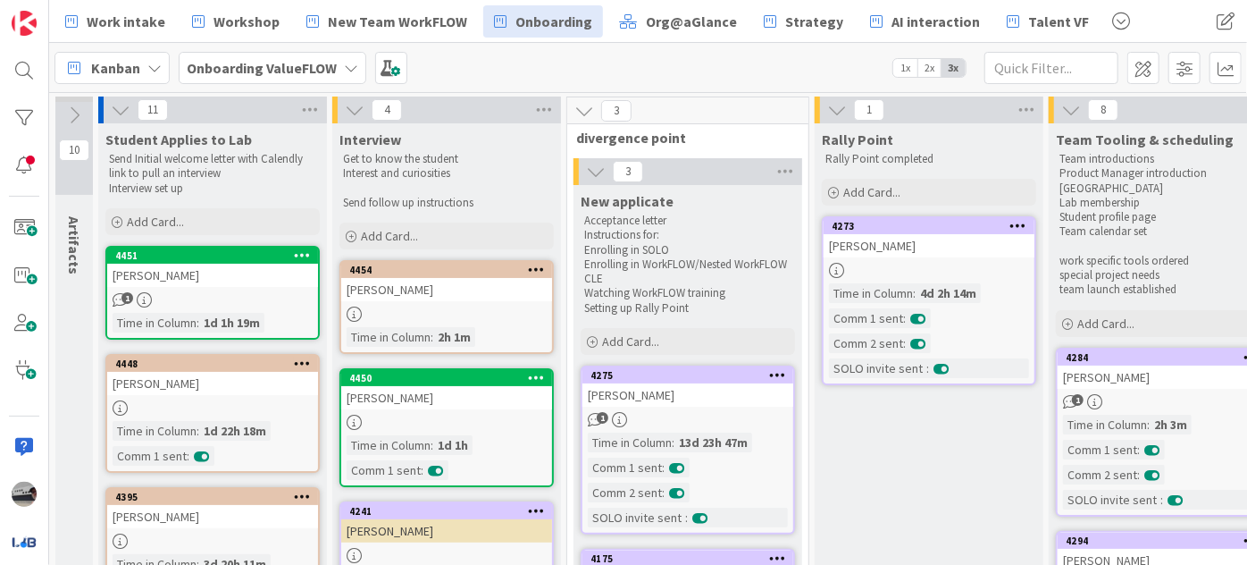
click at [455, 311] on div at bounding box center [446, 313] width 211 height 15
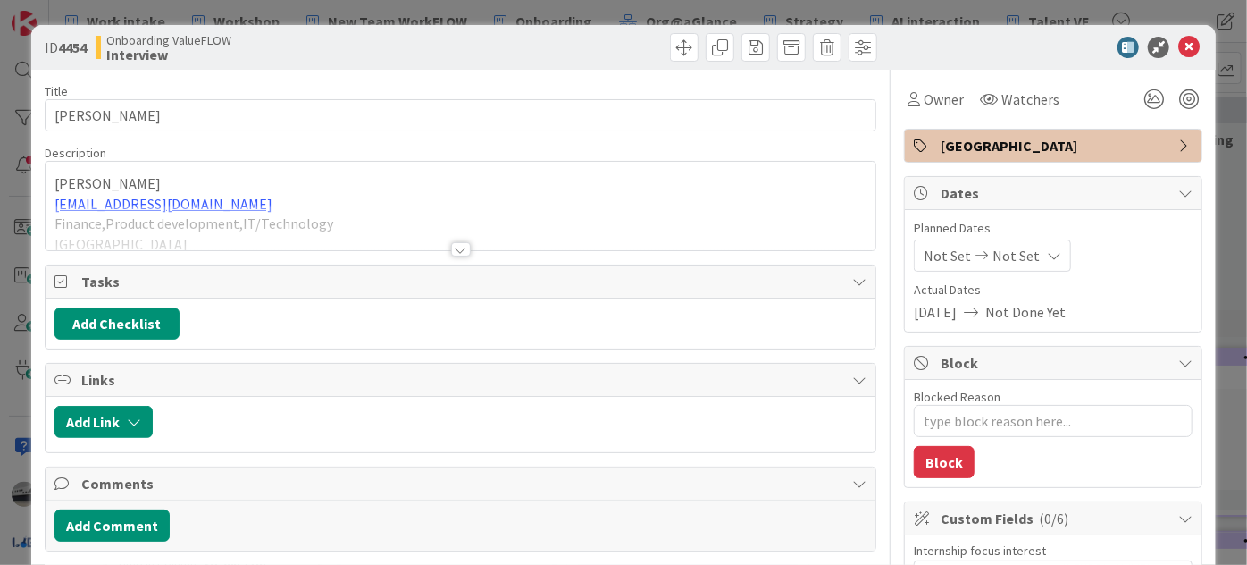
type textarea "x"
click at [1178, 43] on icon at bounding box center [1188, 47] width 21 height 21
